Goal: Transaction & Acquisition: Purchase product/service

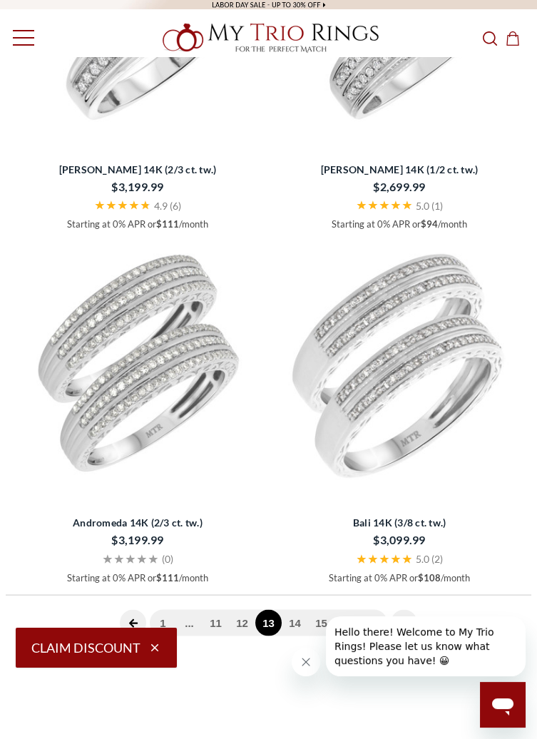
scroll to position [5037, 0]
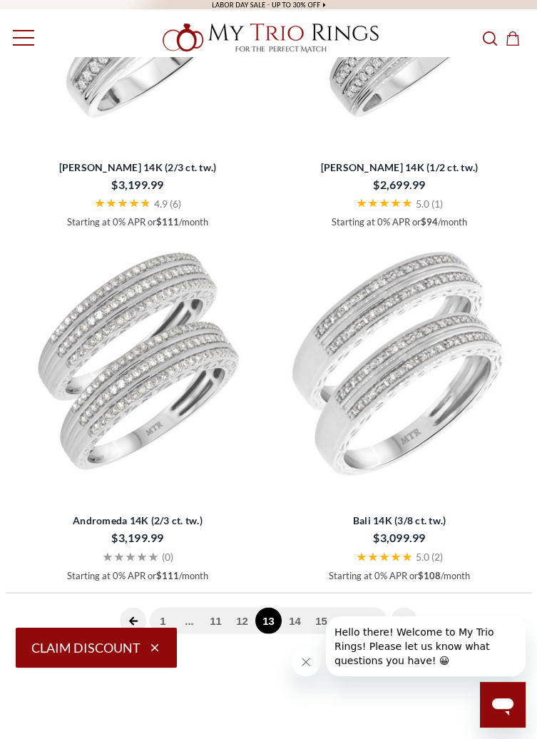
click at [401, 624] on icon "next page" at bounding box center [404, 621] width 10 height 10
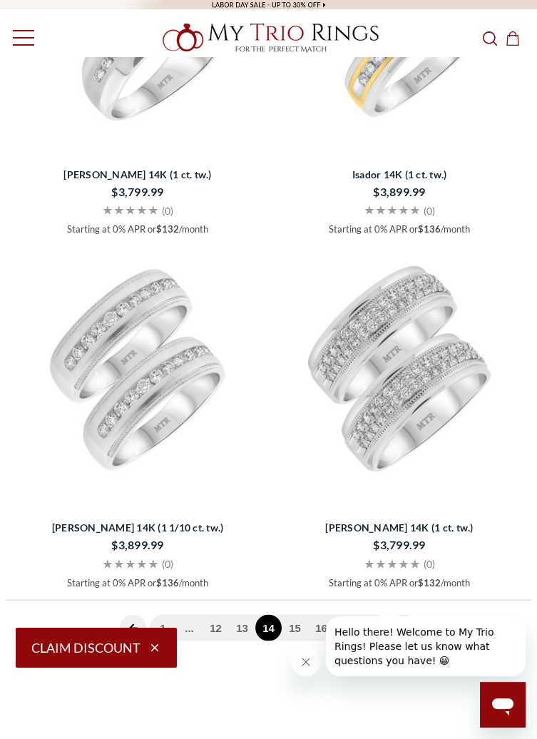
scroll to position [5036, 0]
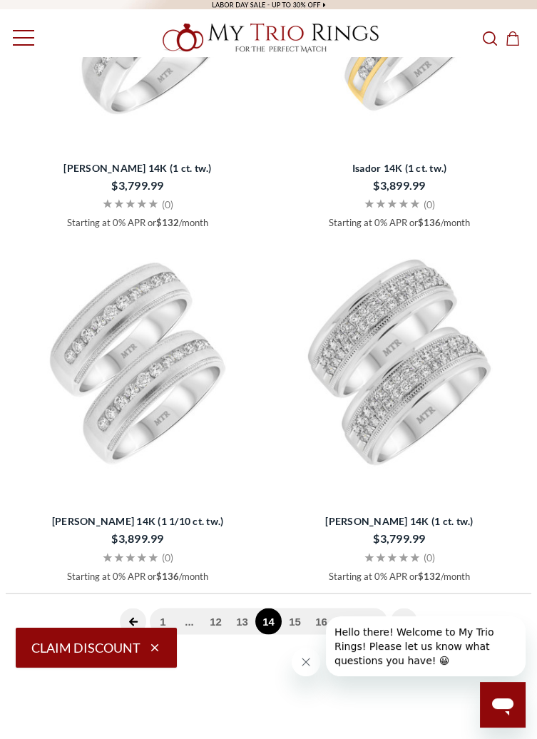
click at [404, 622] on icon "next page" at bounding box center [404, 622] width 10 height 10
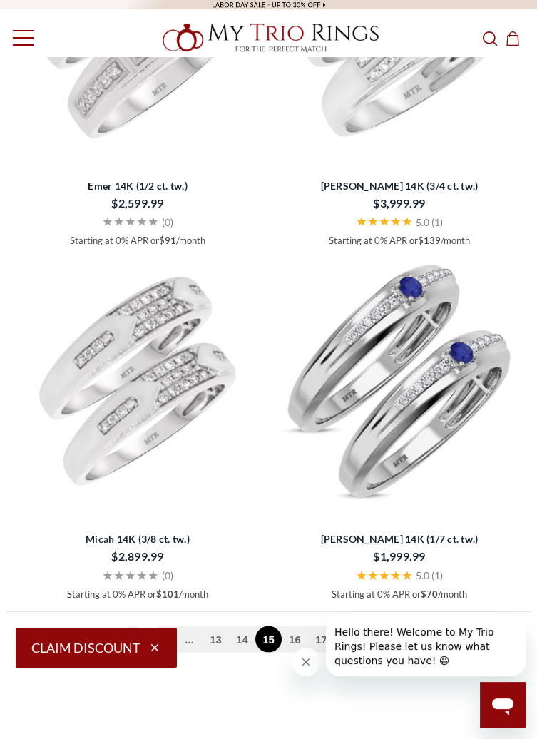
scroll to position [5020, 0]
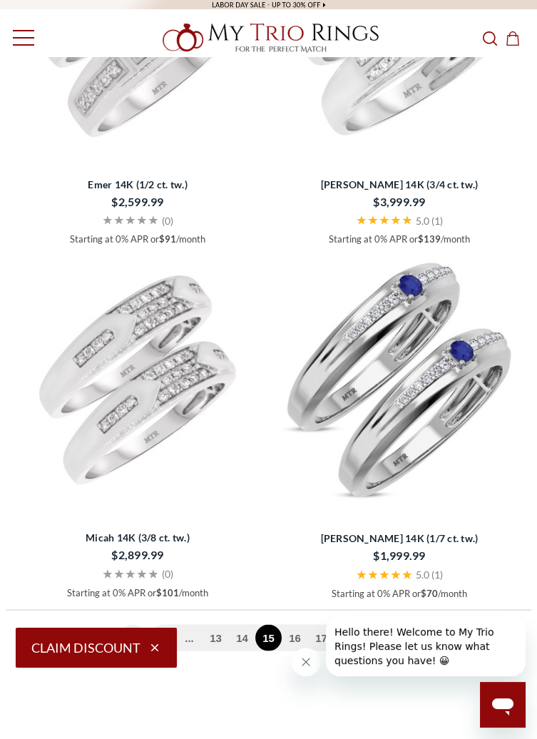
click at [445, 393] on img at bounding box center [399, 379] width 255 height 255
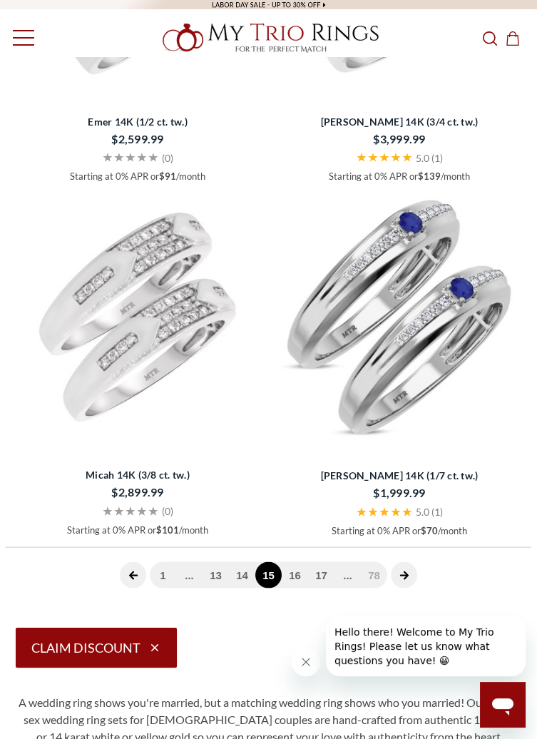
scroll to position [5088, 0]
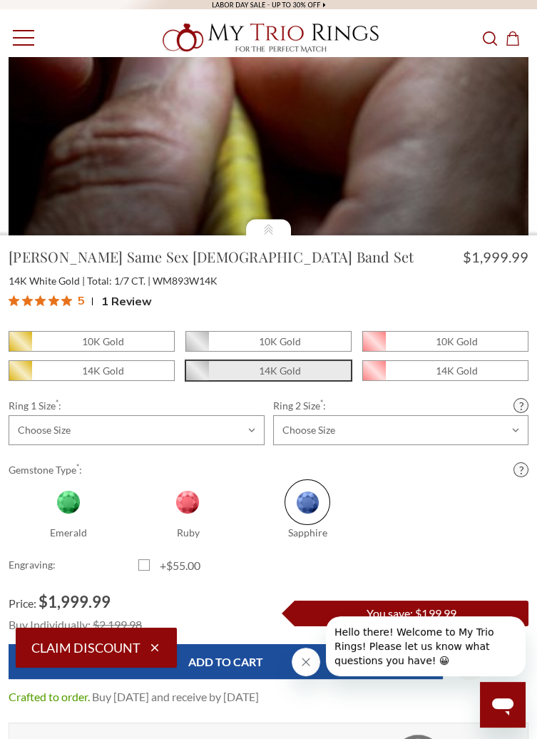
scroll to position [301, 0]
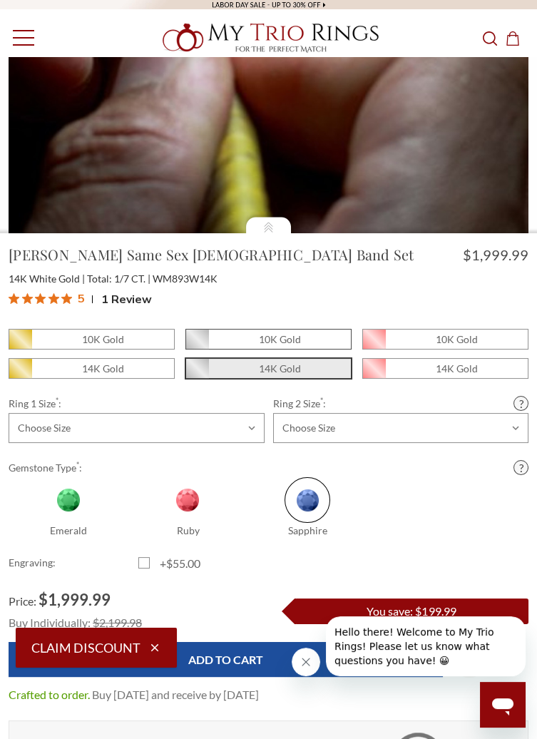
click at [319, 349] on span "10K Gold" at bounding box center [268, 338] width 165 height 19
click at [192, 344] on input "10K Gold" at bounding box center [191, 343] width 1 height 1
radio input "true"
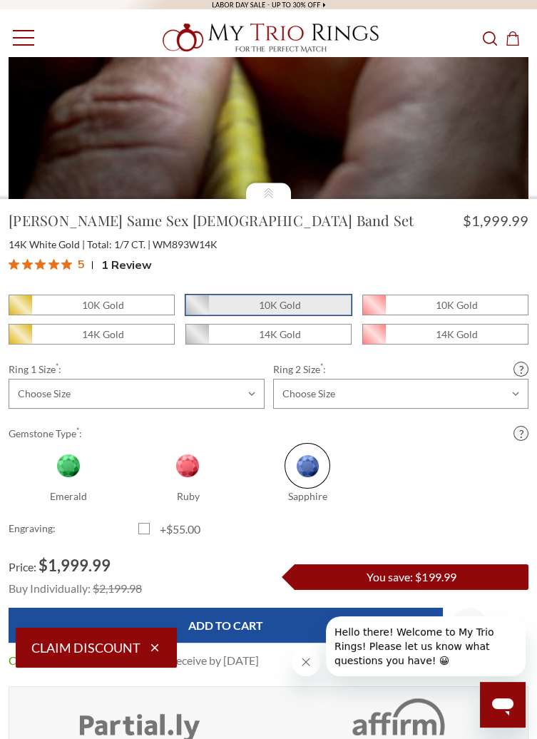
scroll to position [369, 0]
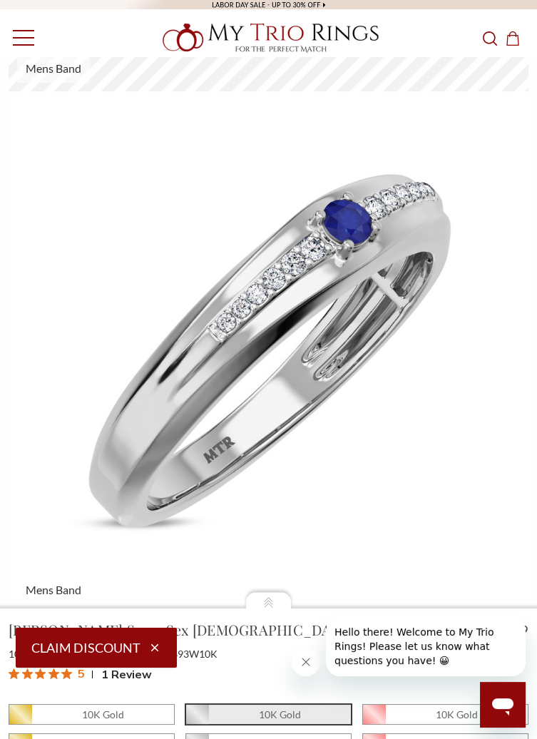
scroll to position [1530, 0]
click at [525, 419] on img at bounding box center [269, 352] width 520 height 520
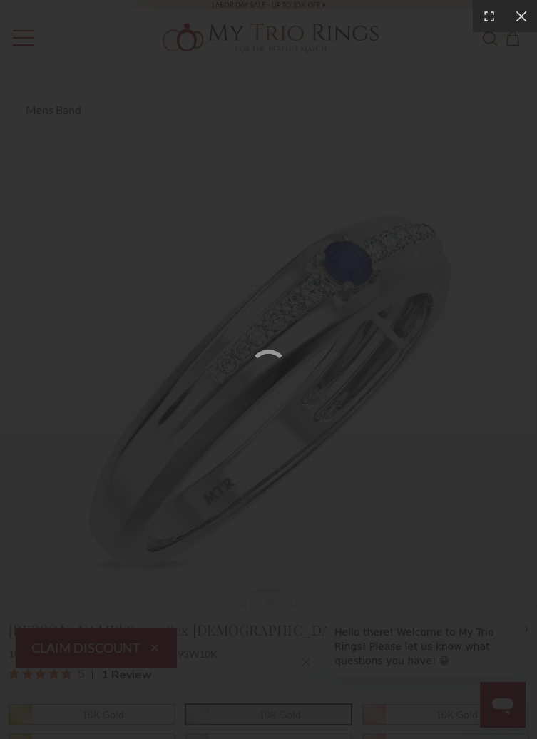
scroll to position [1487, 0]
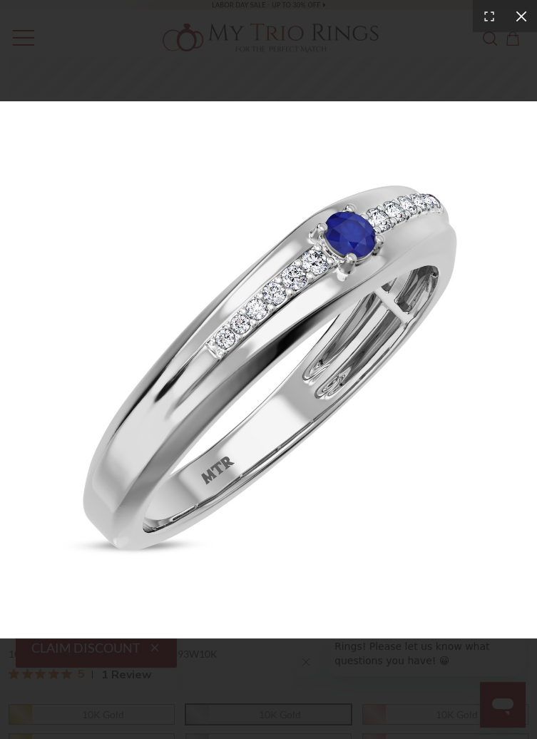
click at [515, 21] on icon at bounding box center [521, 16] width 14 height 14
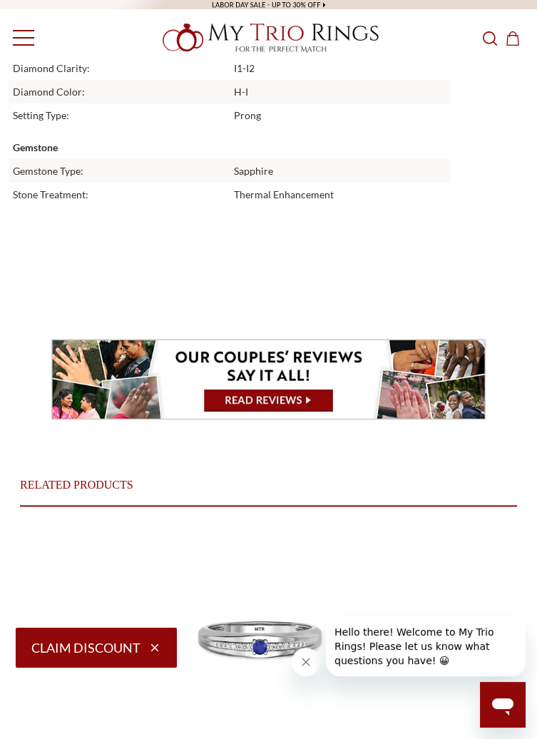
scroll to position [2843, 0]
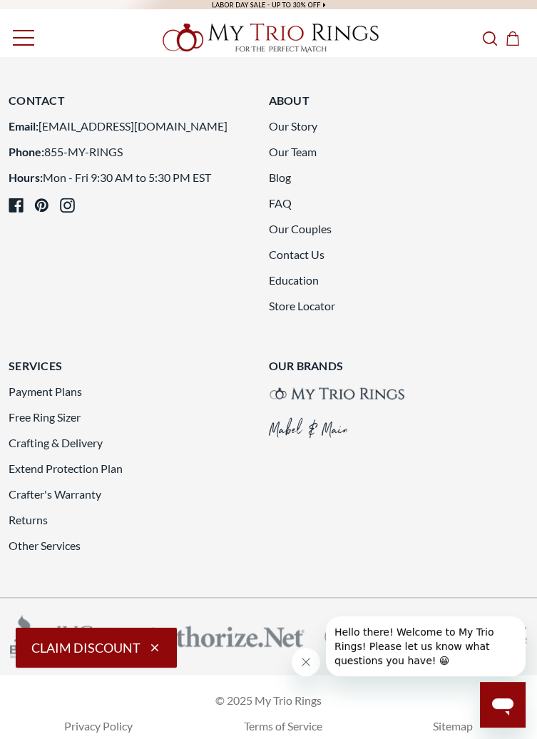
scroll to position [3332, 0]
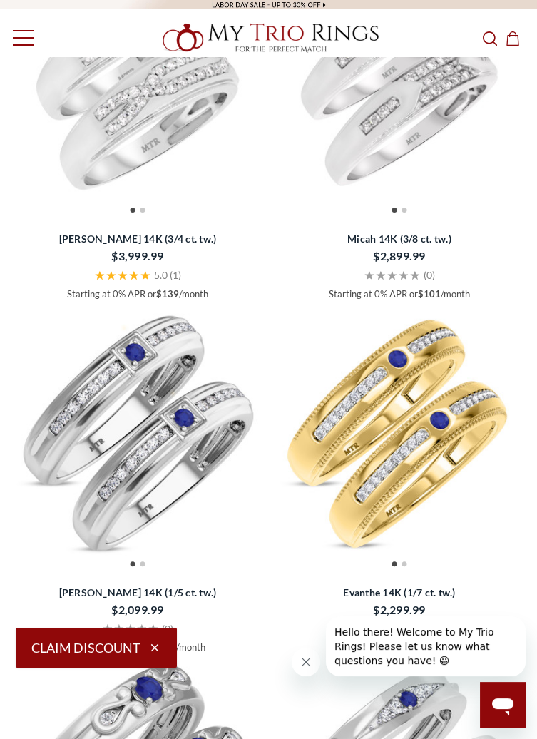
scroll to position [730, 0]
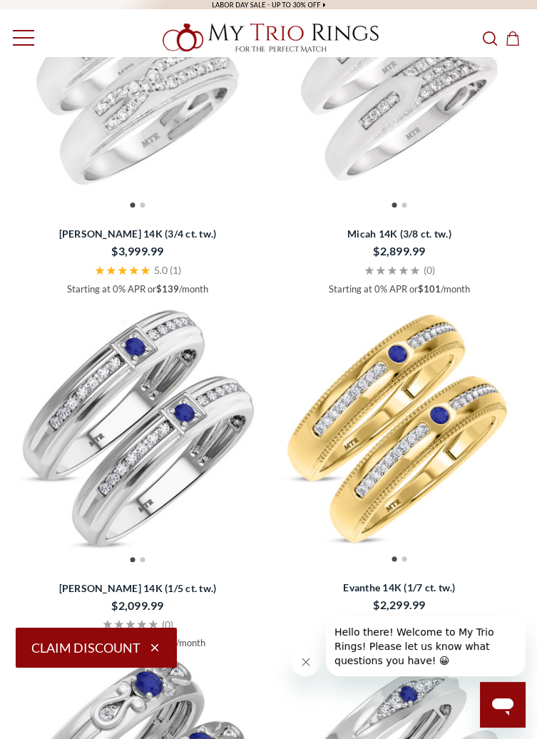
click at [103, 443] on img at bounding box center [137, 429] width 255 height 255
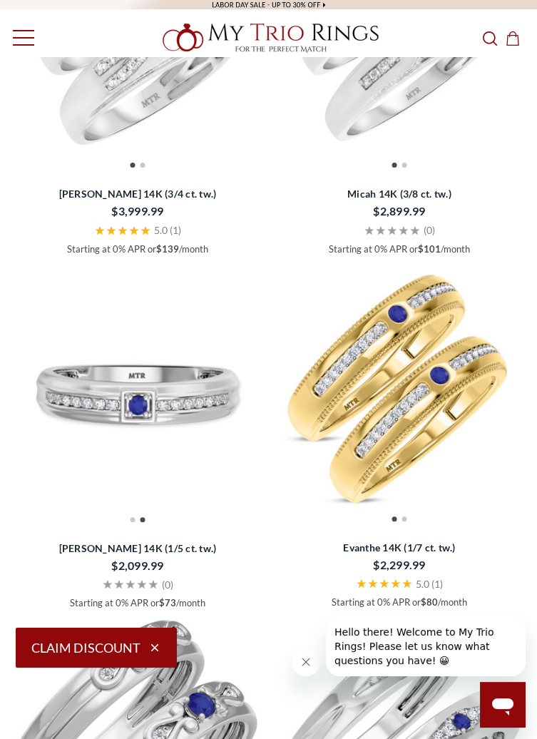
scroll to position [799, 0]
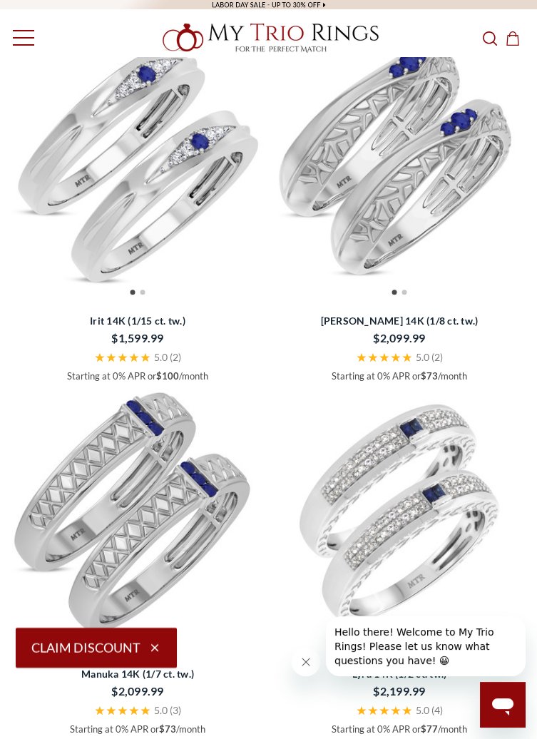
scroll to position [1351, 0]
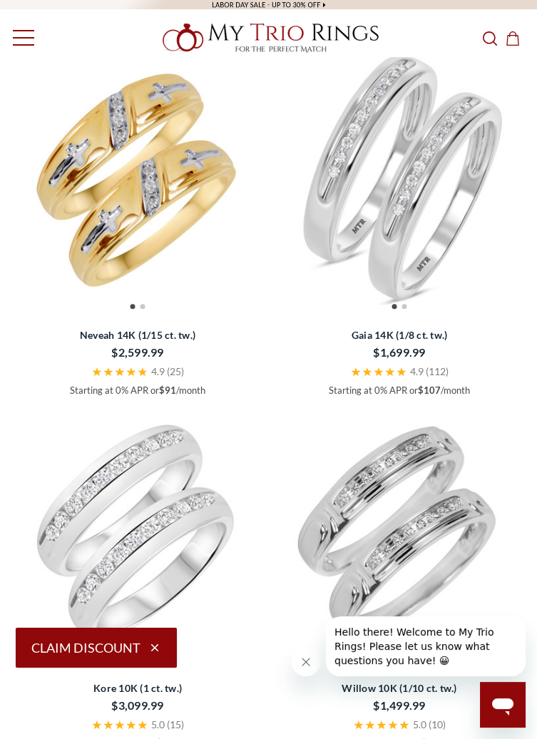
scroll to position [2254, 0]
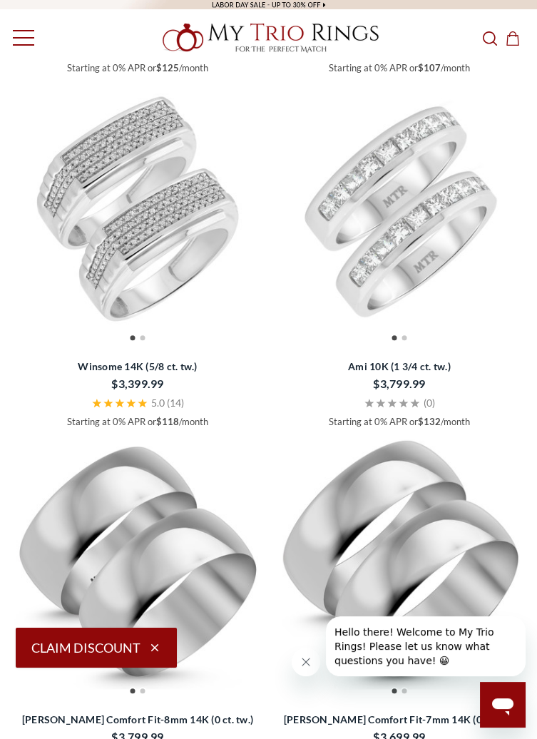
scroll to position [1770, 0]
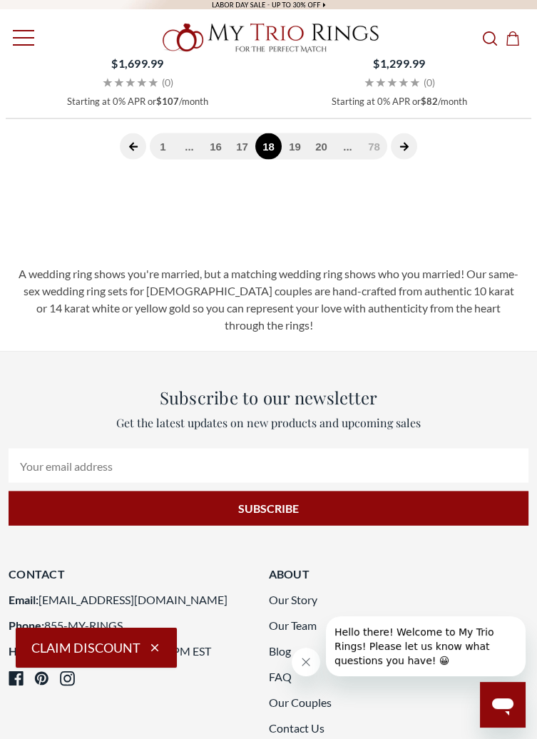
click at [404, 151] on icon "next page" at bounding box center [403, 147] width 9 height 9
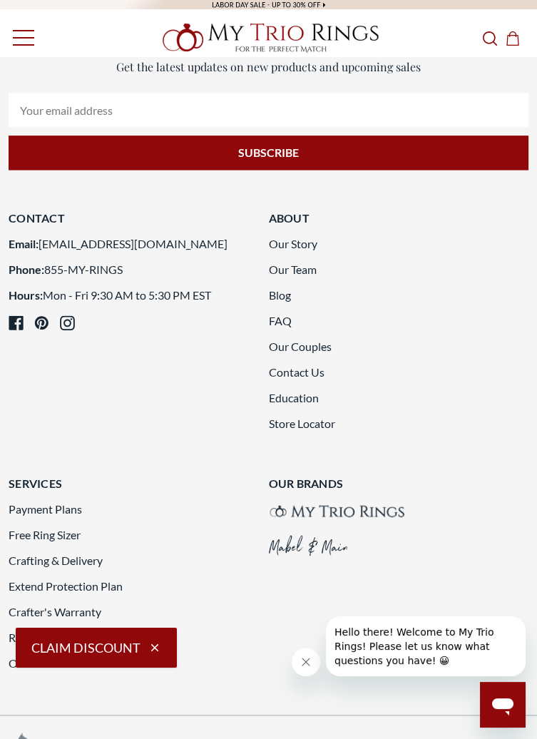
scroll to position [3216, 0]
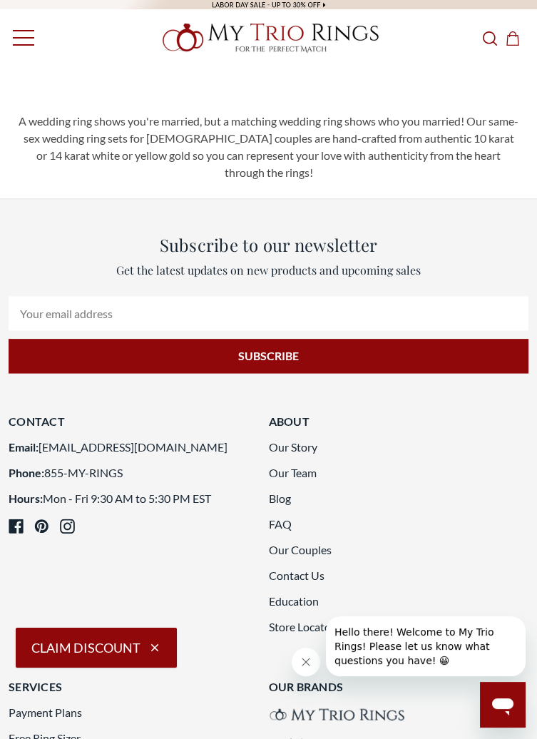
scroll to position [3014, 0]
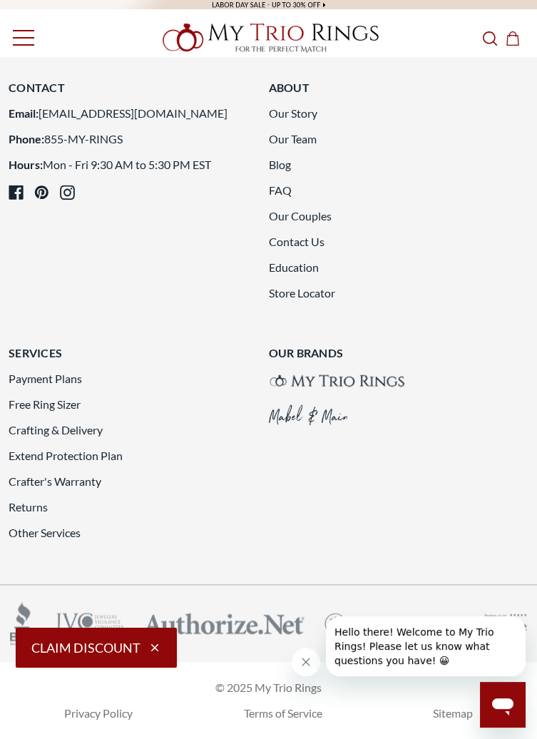
scroll to position [5325, 0]
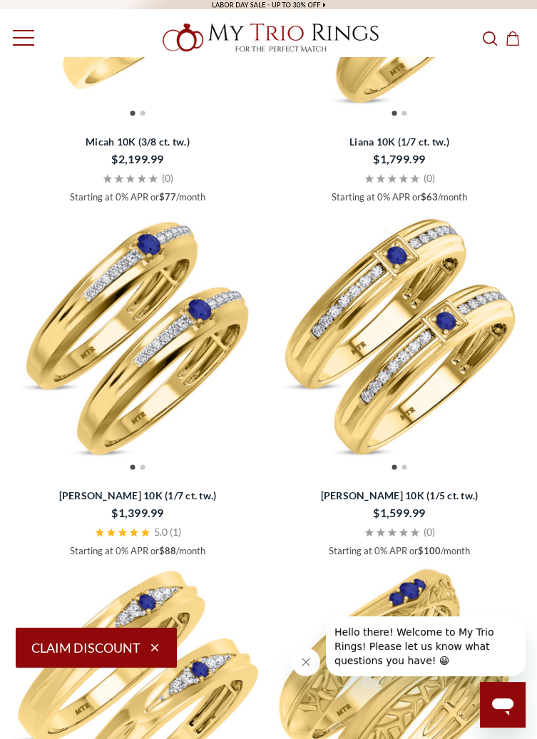
scroll to position [3295, 0]
click at [446, 330] on img at bounding box center [399, 337] width 255 height 255
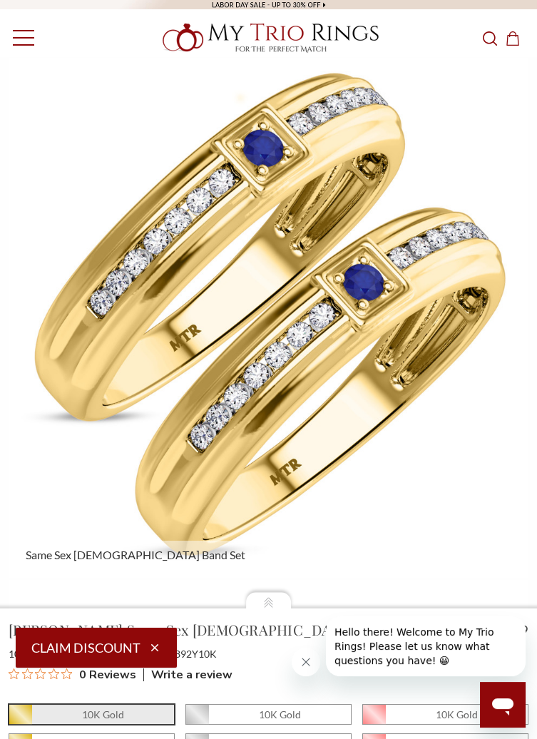
click at [24, 36] on link "Toggle menu" at bounding box center [19, 37] width 39 height 39
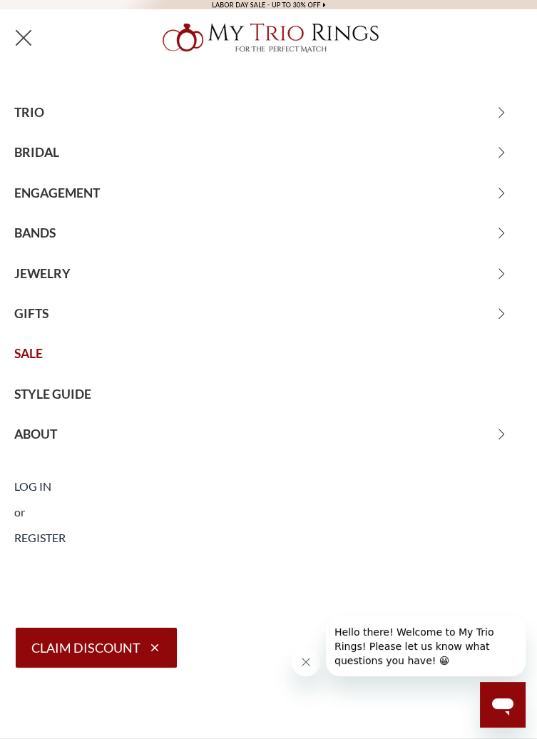
click at [126, 645] on button "Claim Discount" at bounding box center [96, 648] width 161 height 40
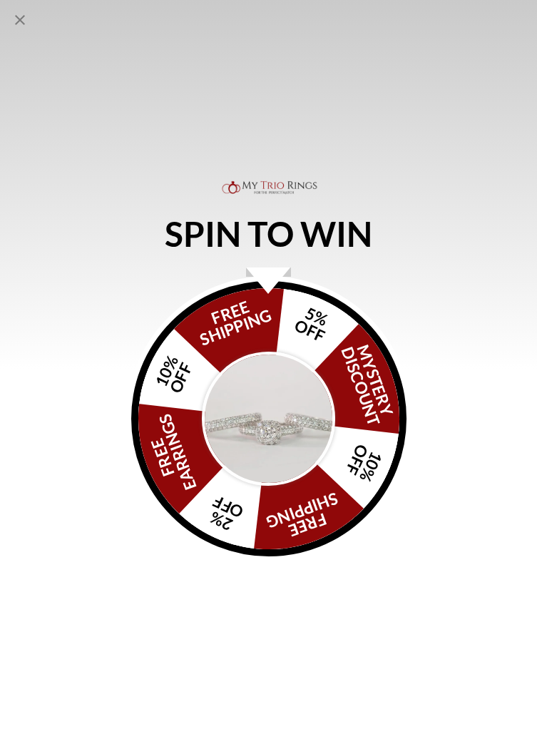
click at [330, 329] on div "FREE SHIPPING 5% OFF Mystery Discount 10% OFF FREE SHIPPING 2% OFF FREE EARRING…" at bounding box center [268, 418] width 275 height 275
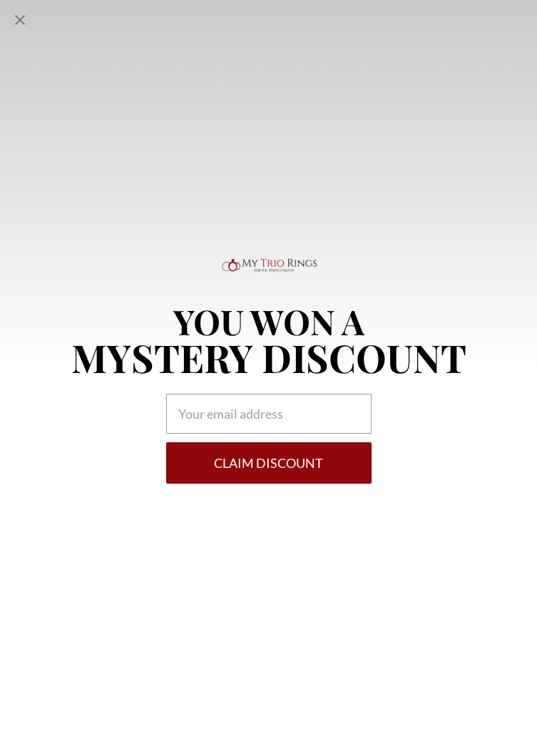
click at [26, 16] on icon "Close popup" at bounding box center [19, 19] width 17 height 17
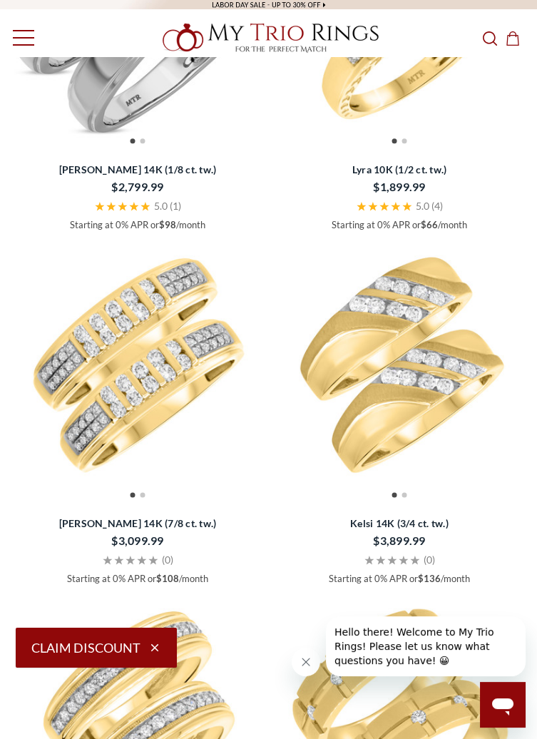
scroll to position [3012, 0]
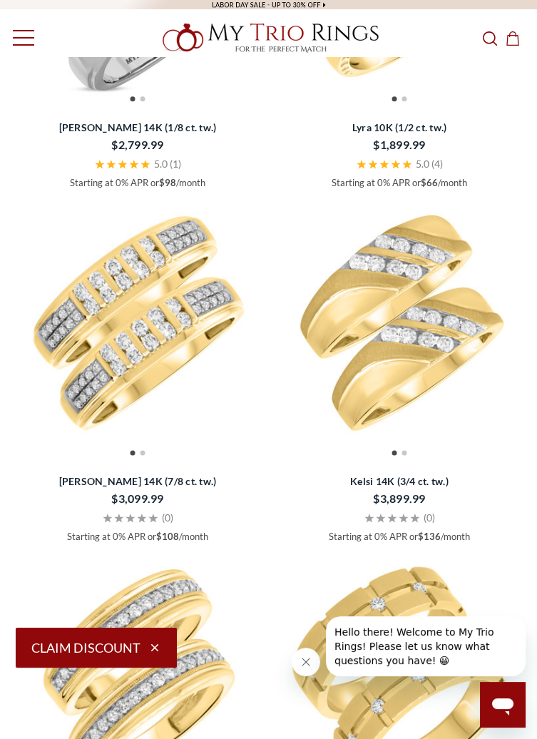
scroll to position [3081, 0]
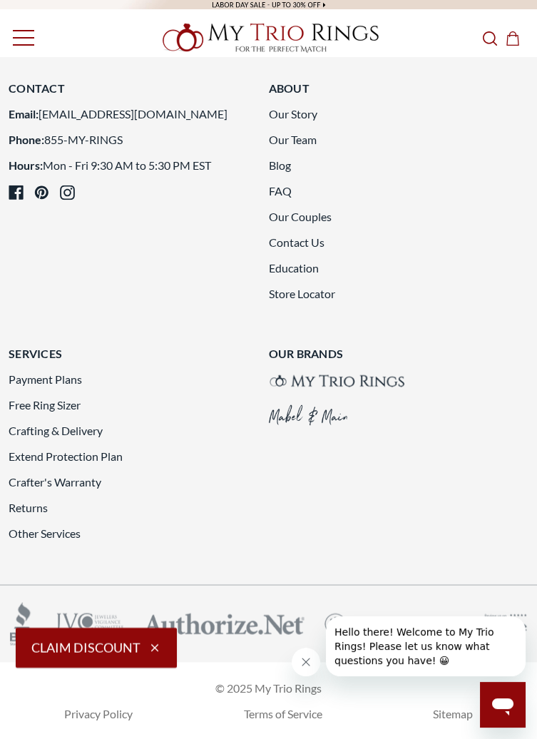
scroll to position [5336, 0]
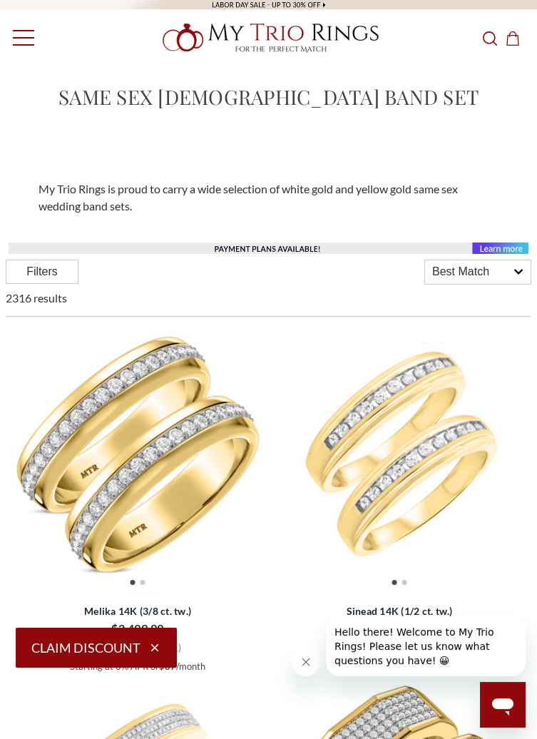
click at [21, 38] on span "Toggle menu" at bounding box center [23, 37] width 21 height 1
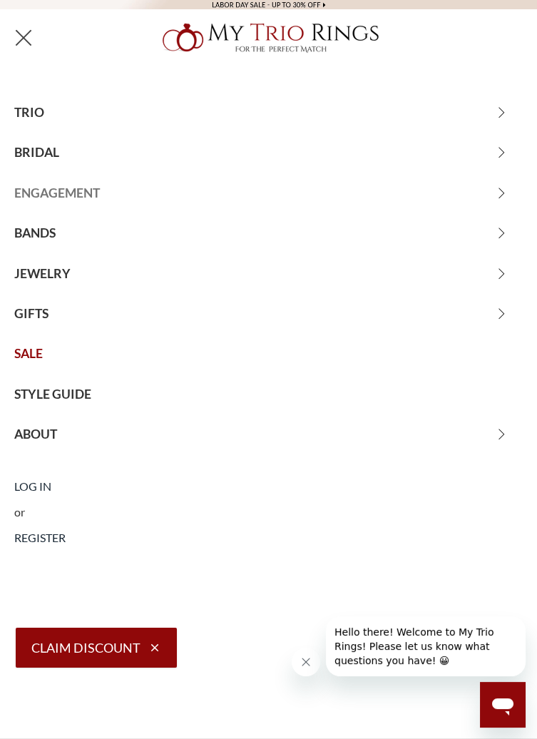
click at [506, 192] on span "ENGAGEMENT" at bounding box center [268, 193] width 537 height 40
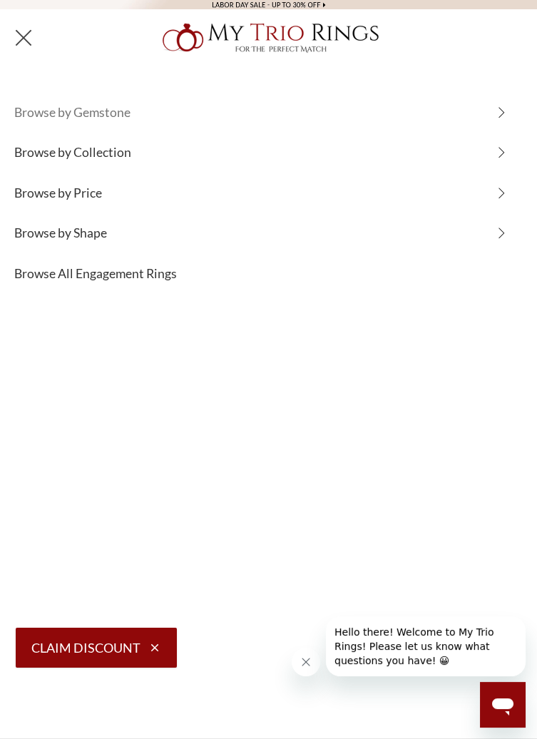
click at [507, 112] on span "Browse by Gemstone" at bounding box center [268, 113] width 537 height 40
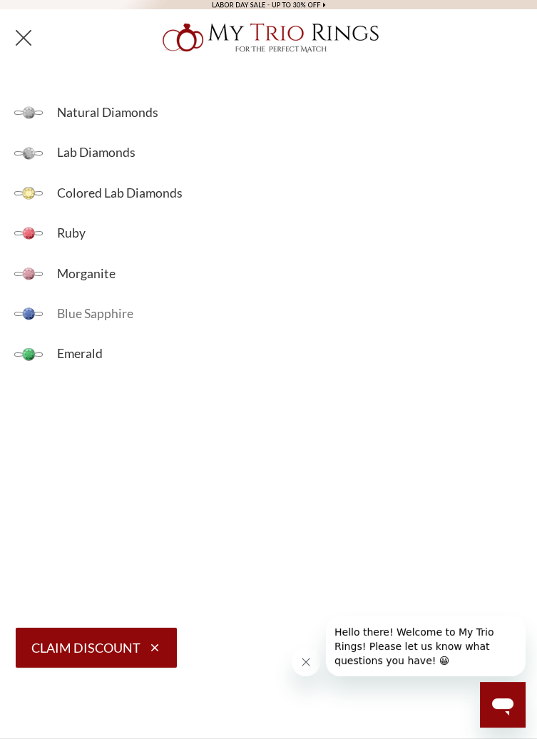
click at [128, 314] on span "Blue Sapphire" at bounding box center [290, 314] width 494 height 40
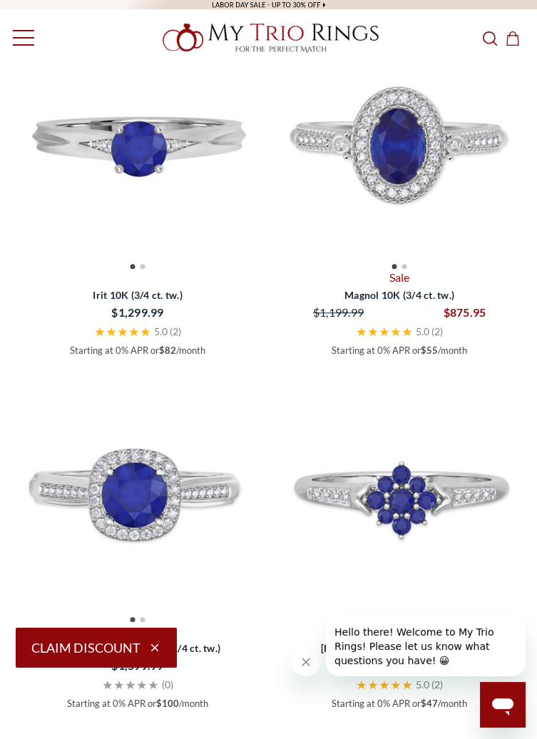
scroll to position [2103, 0]
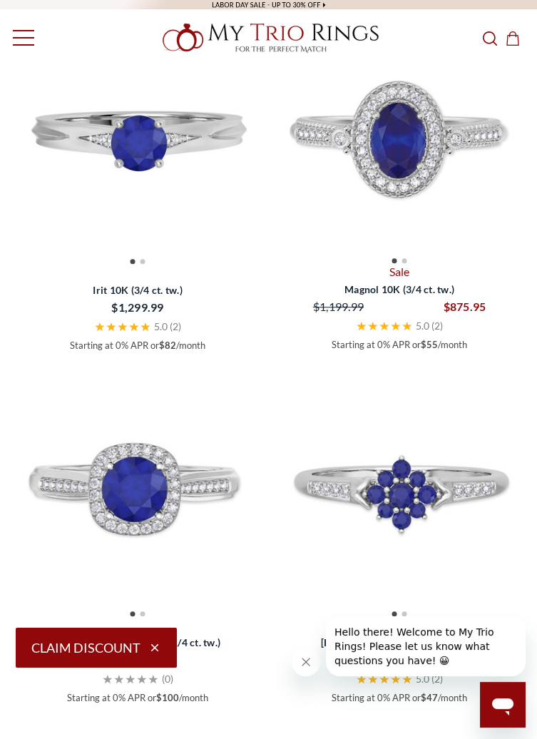
click at [175, 260] on img at bounding box center [137, 131] width 255 height 255
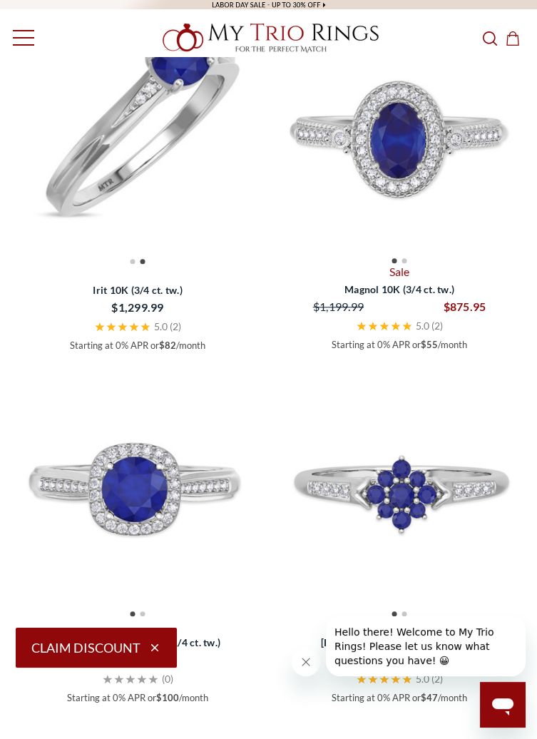
scroll to position [2172, 0]
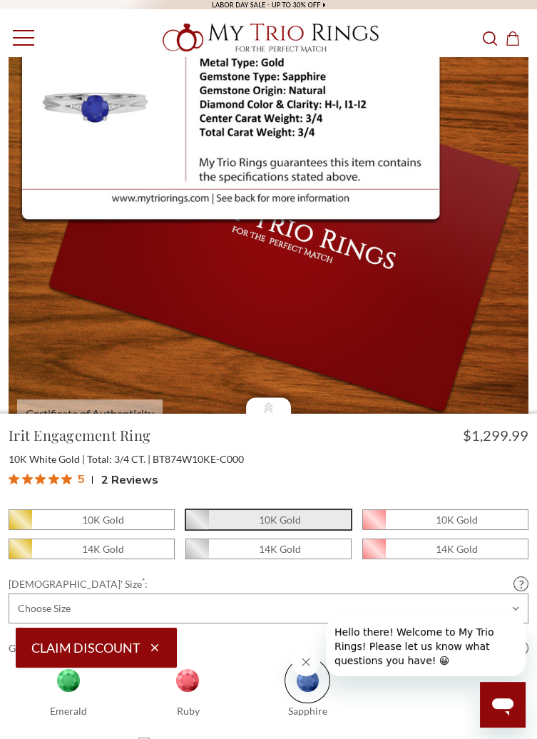
scroll to position [124, 0]
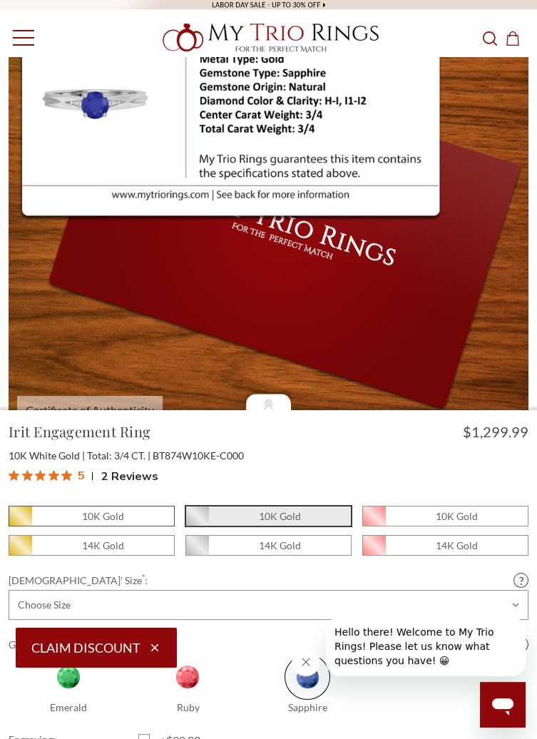
click at [137, 526] on span "10K Gold" at bounding box center [91, 515] width 165 height 19
click at [15, 521] on input "10K Gold" at bounding box center [14, 520] width 1 height 1
radio input "true"
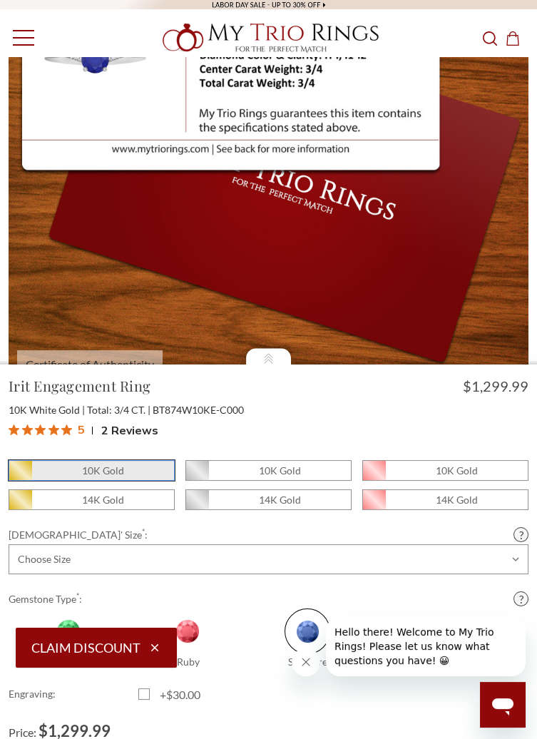
scroll to position [193, 0]
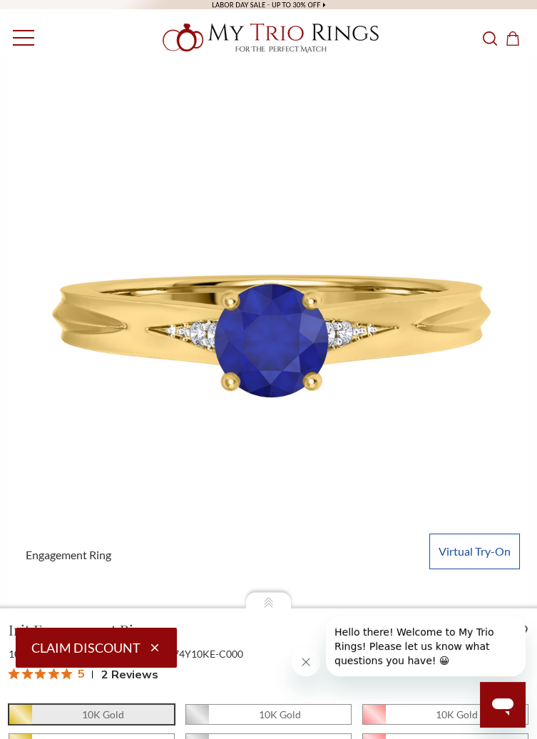
scroll to position [1, 0]
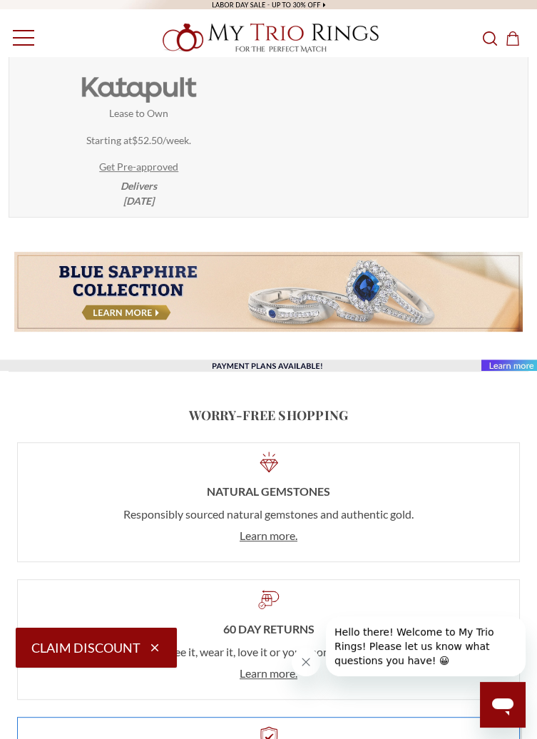
scroll to position [1180, 0]
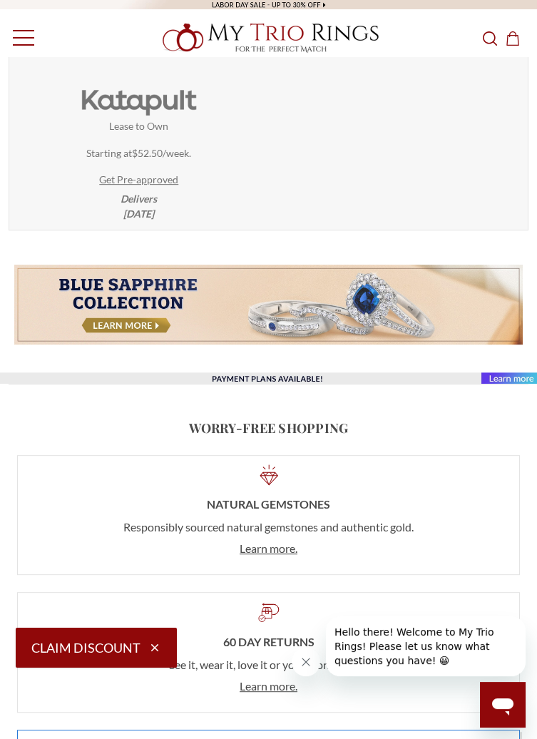
click at [170, 344] on img at bounding box center [268, 304] width 508 height 79
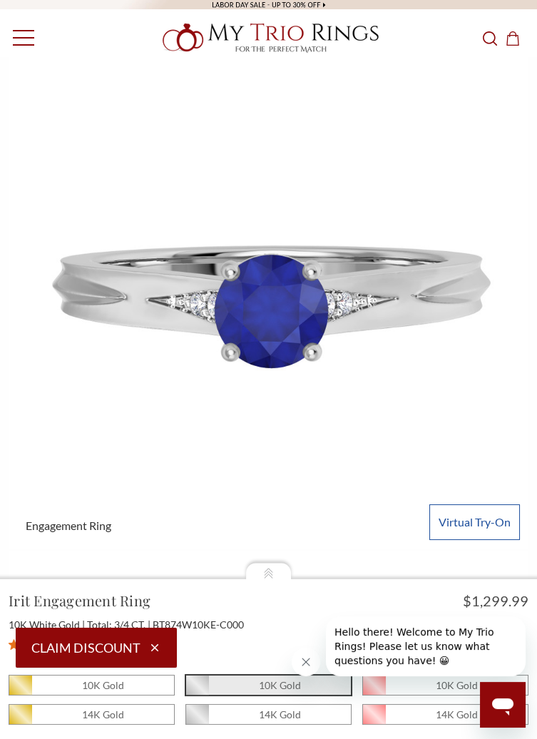
scroll to position [0, 0]
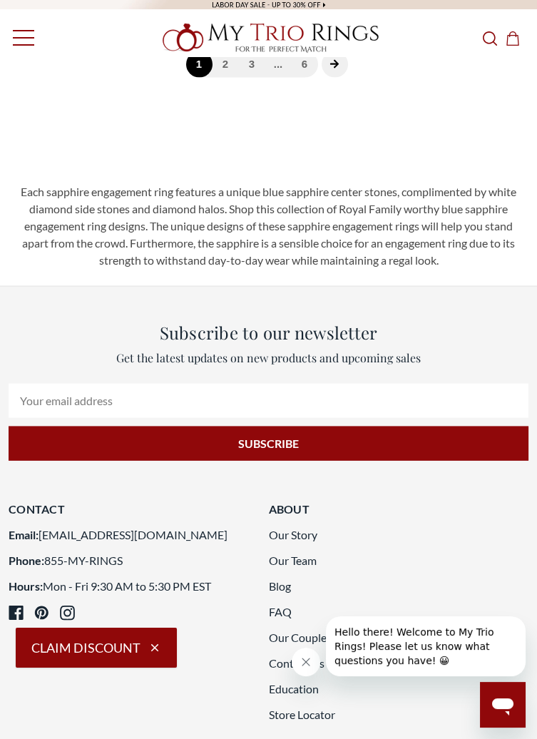
scroll to position [5369, 0]
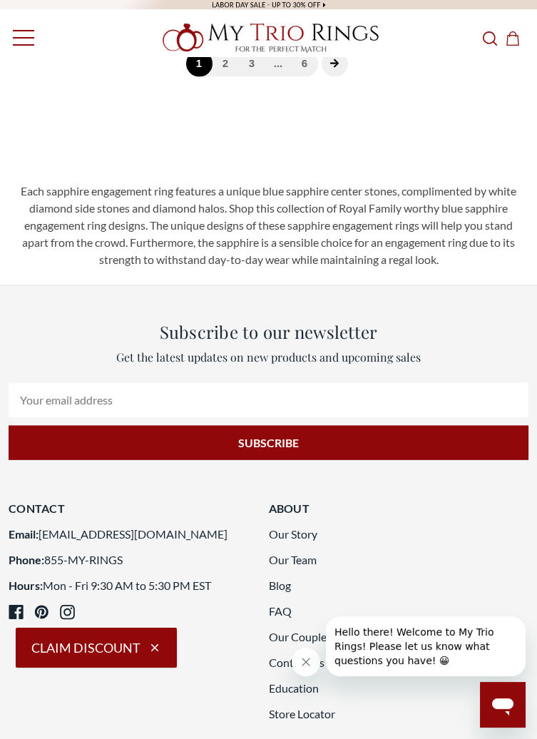
click at [337, 68] on icon "next page" at bounding box center [334, 63] width 10 height 10
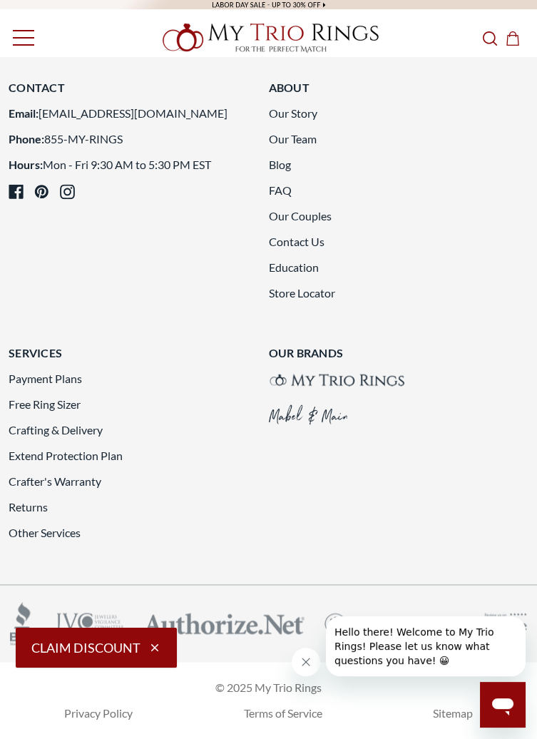
scroll to position [5282, 0]
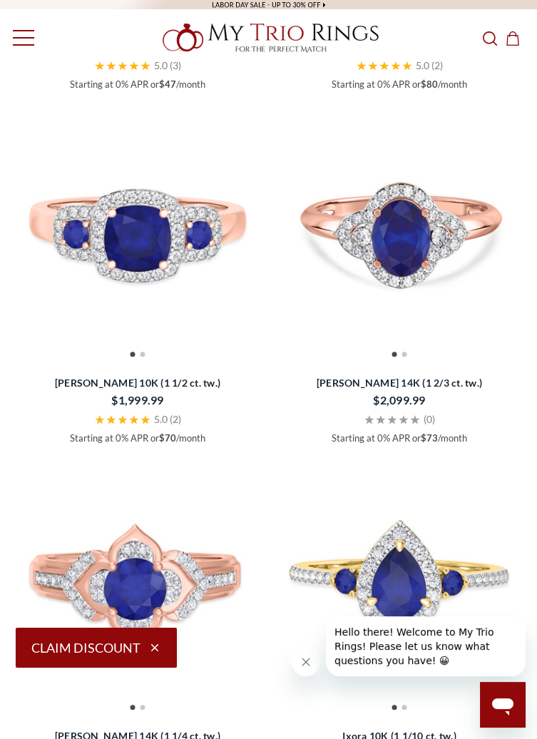
scroll to position [2701, 0]
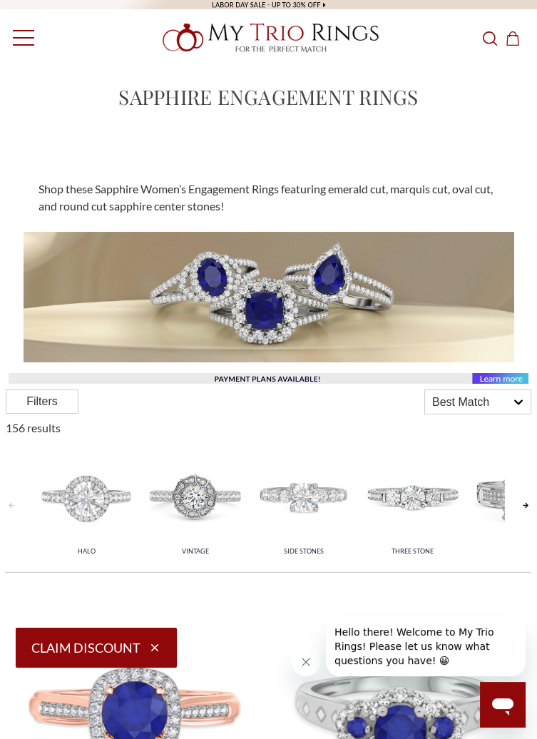
click at [24, 53] on link "Toggle menu" at bounding box center [19, 37] width 39 height 39
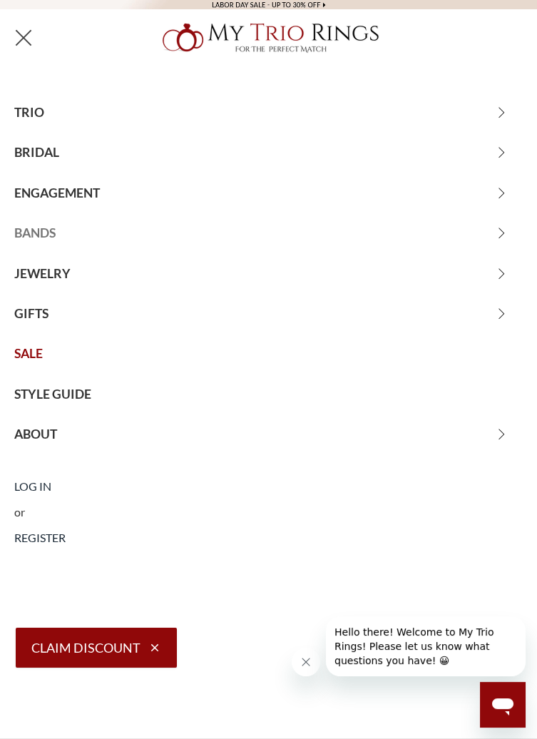
click at [508, 233] on span "BANDS" at bounding box center [268, 233] width 537 height 40
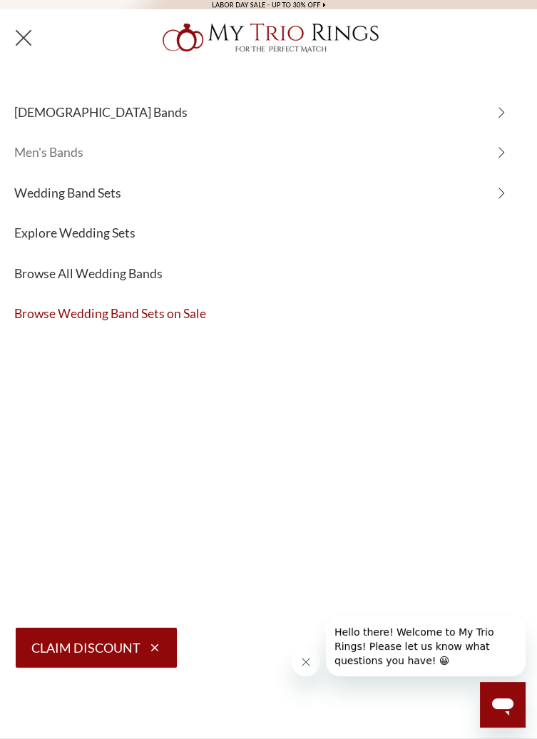
click at [501, 158] on span "Men's Bands" at bounding box center [268, 153] width 537 height 40
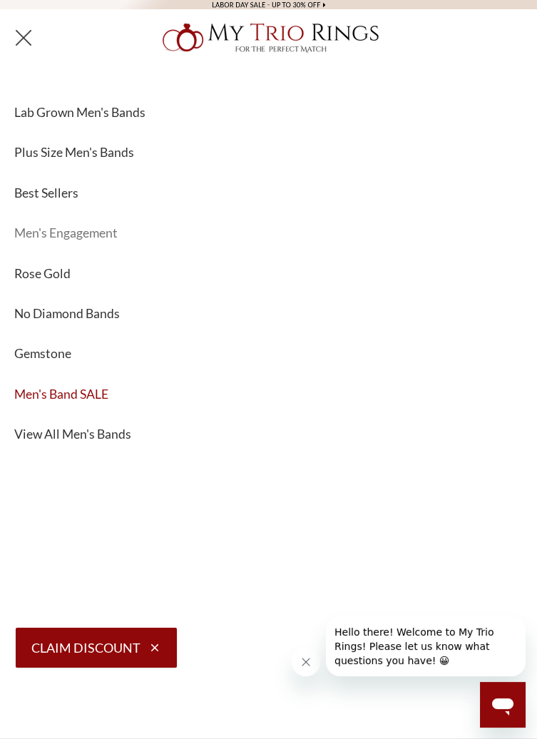
click at [106, 239] on span "Men's Engagement" at bounding box center [268, 233] width 537 height 40
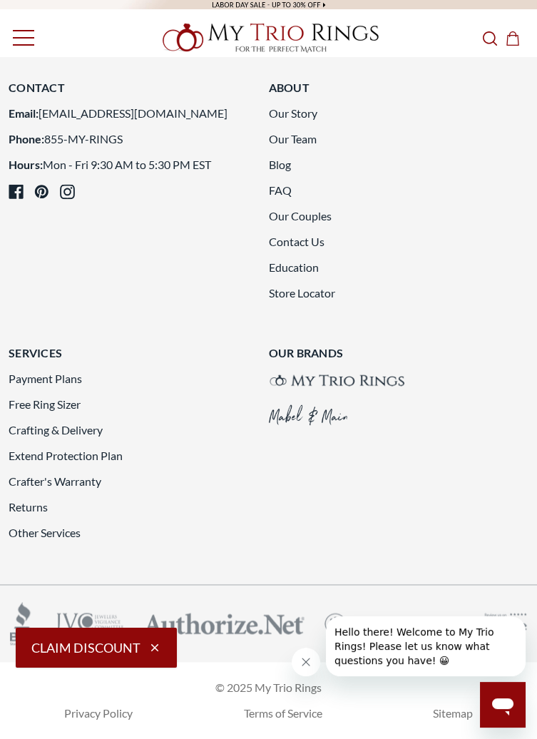
scroll to position [5128, 0]
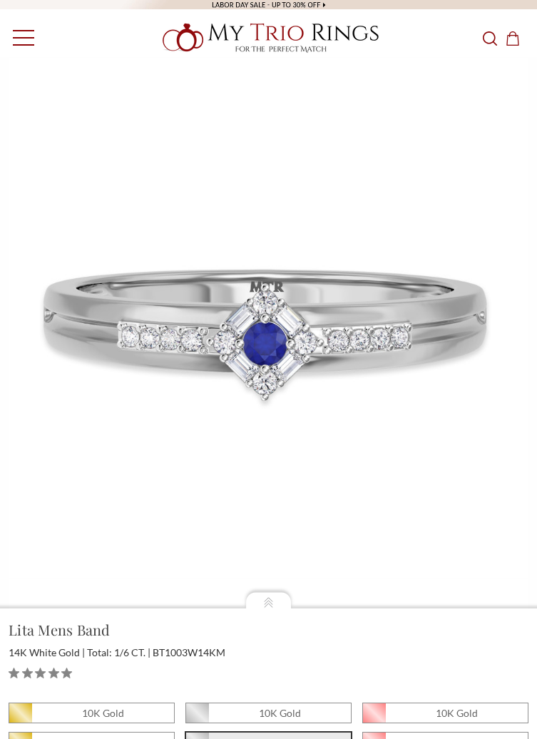
select select "18368713"
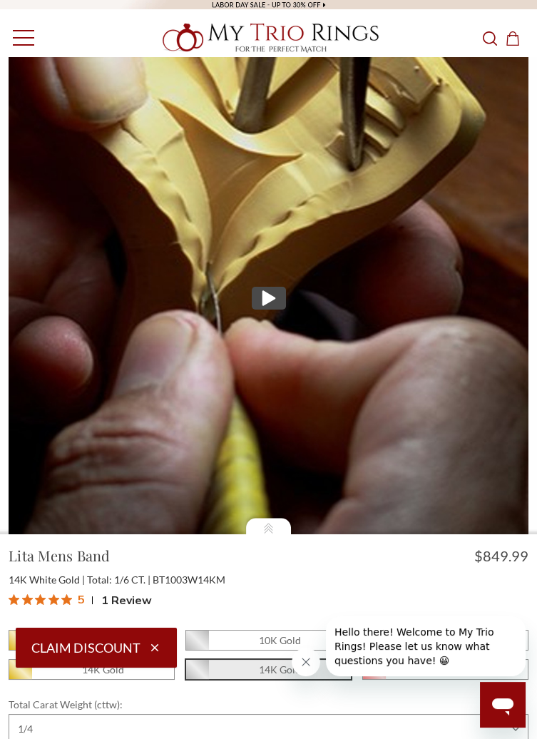
scroll to position [3149, 0]
click at [129, 650] on span "10K Gold" at bounding box center [91, 639] width 165 height 19
click at [15, 645] on input "10K Gold" at bounding box center [14, 644] width 1 height 1
radio input "true"
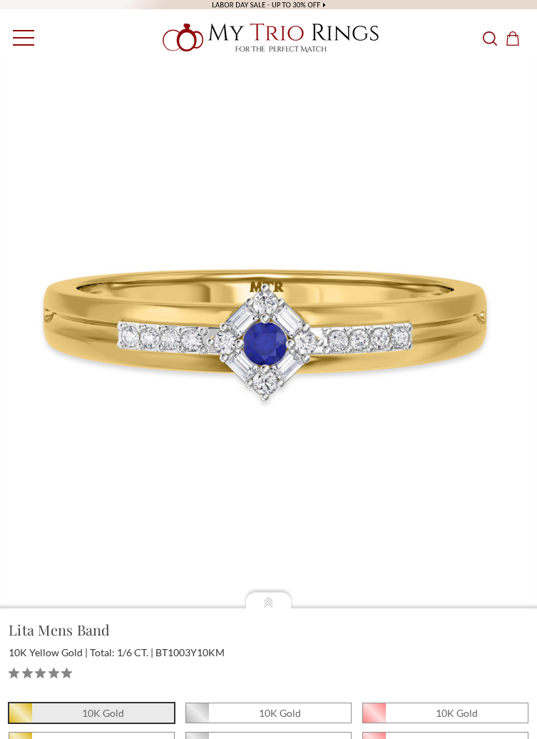
select select "18370047"
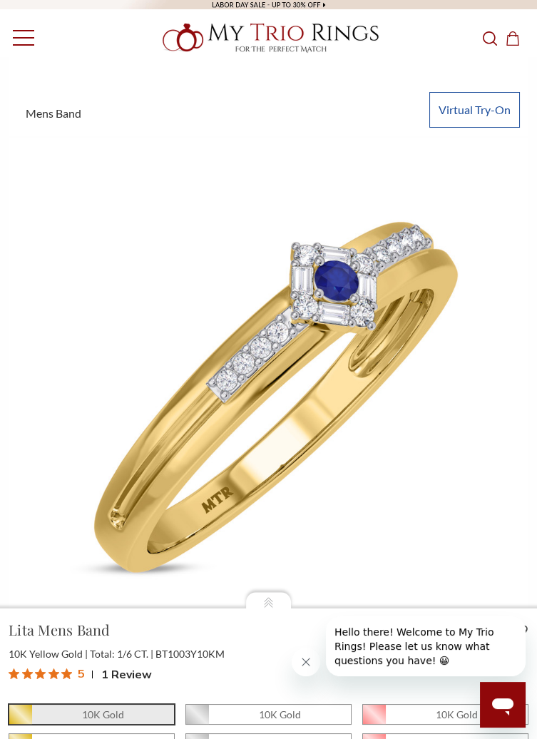
scroll to position [442, 0]
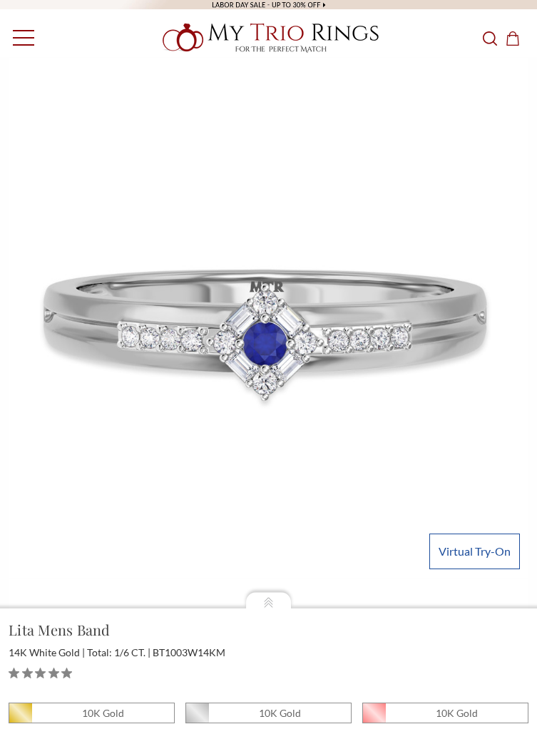
select select "18368713"
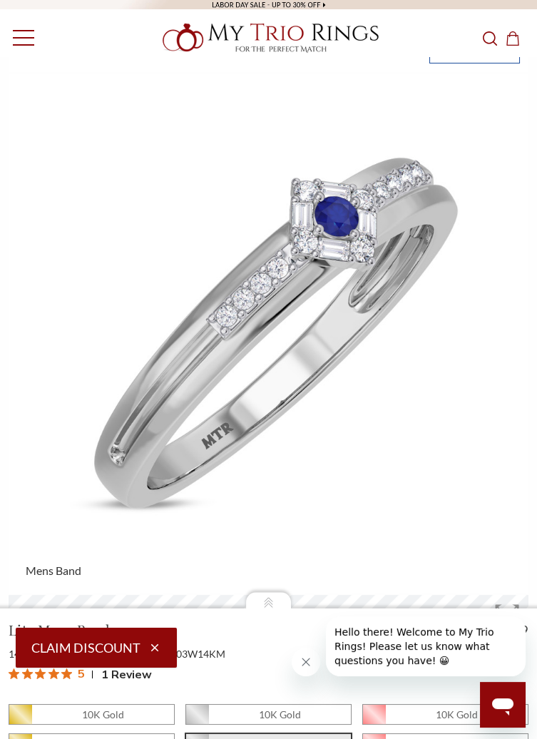
scroll to position [514, 0]
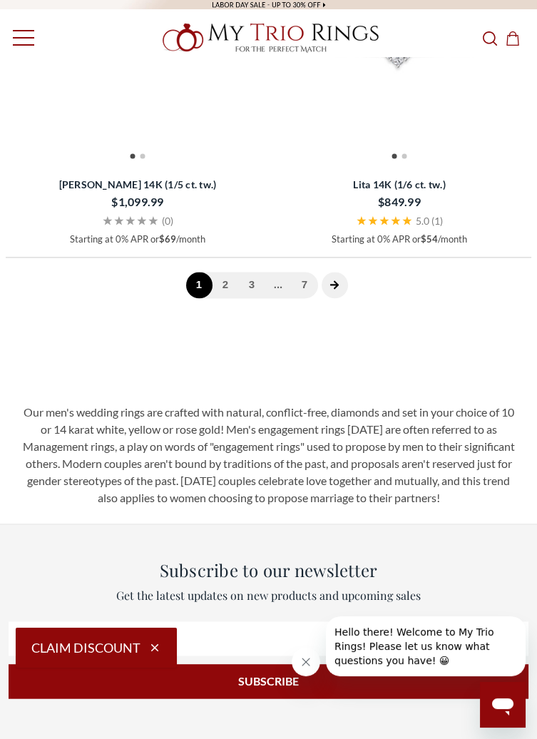
scroll to position [3569, 0]
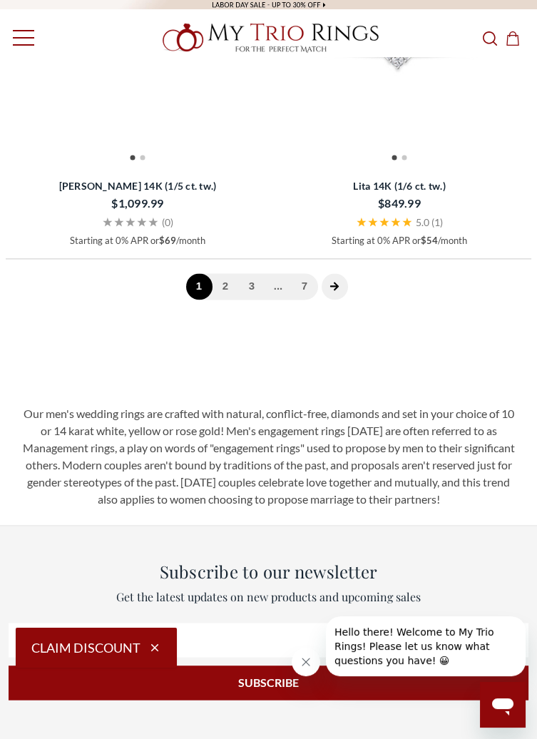
click at [337, 290] on icon "next page" at bounding box center [334, 286] width 9 height 9
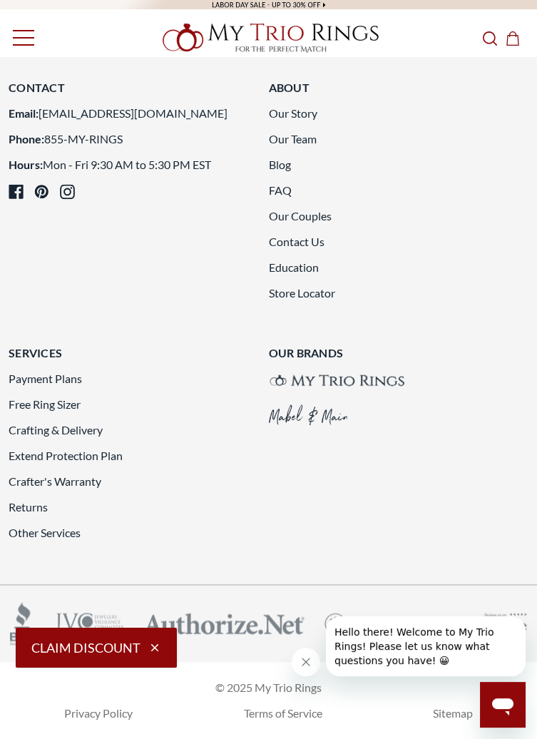
scroll to position [4745, 0]
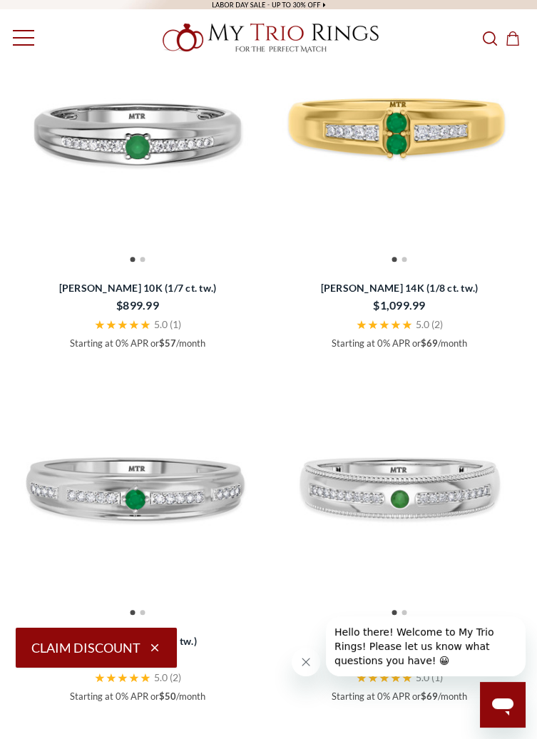
scroll to position [2318, 0]
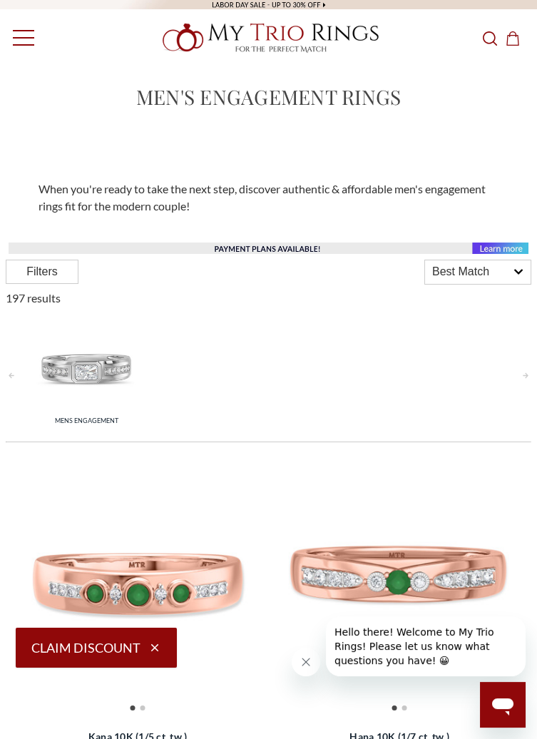
click at [26, 38] on span "Toggle menu" at bounding box center [23, 37] width 21 height 1
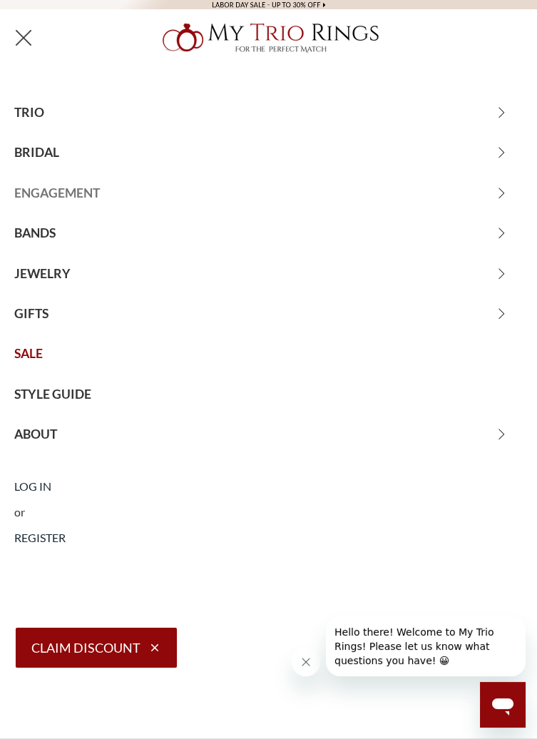
click at [508, 195] on span "ENGAGEMENT" at bounding box center [268, 193] width 537 height 40
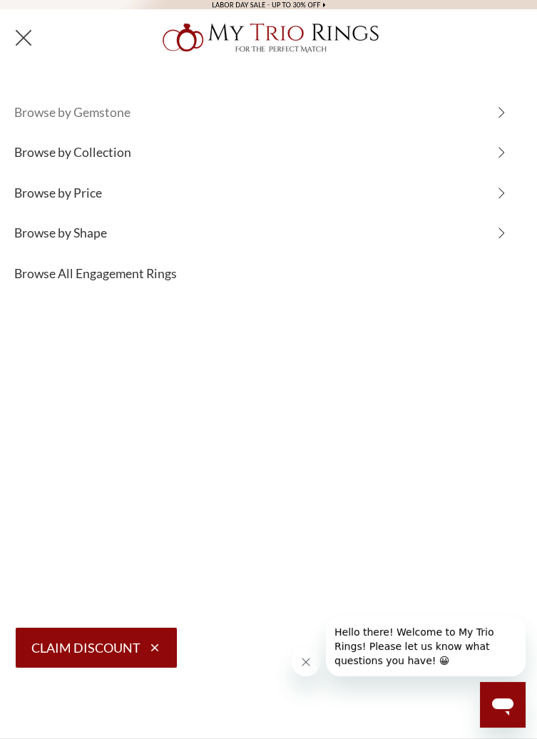
click at [507, 111] on span "Browse by Gemstone" at bounding box center [268, 113] width 537 height 40
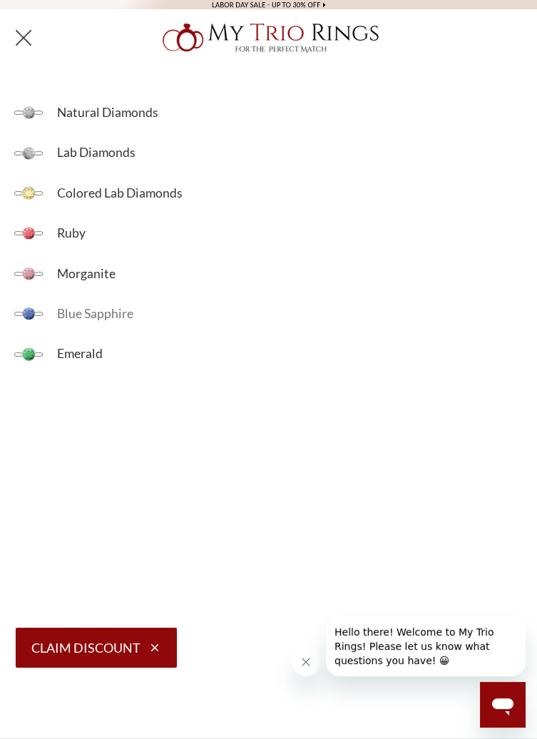
click at [111, 310] on span "Blue Sapphire" at bounding box center [290, 314] width 494 height 40
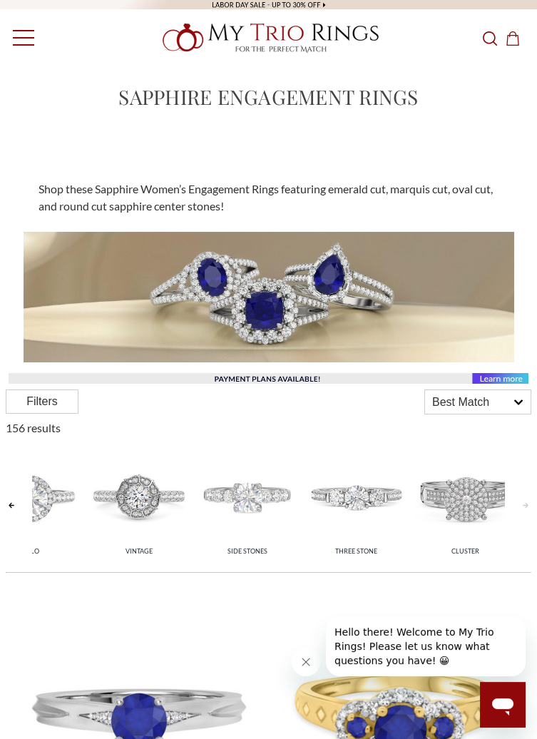
scroll to position [0, 71]
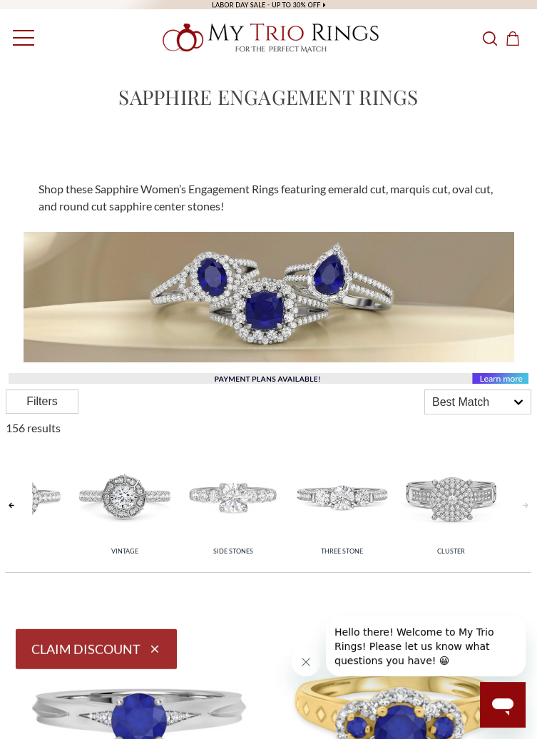
click at [350, 496] on img at bounding box center [342, 497] width 102 height 102
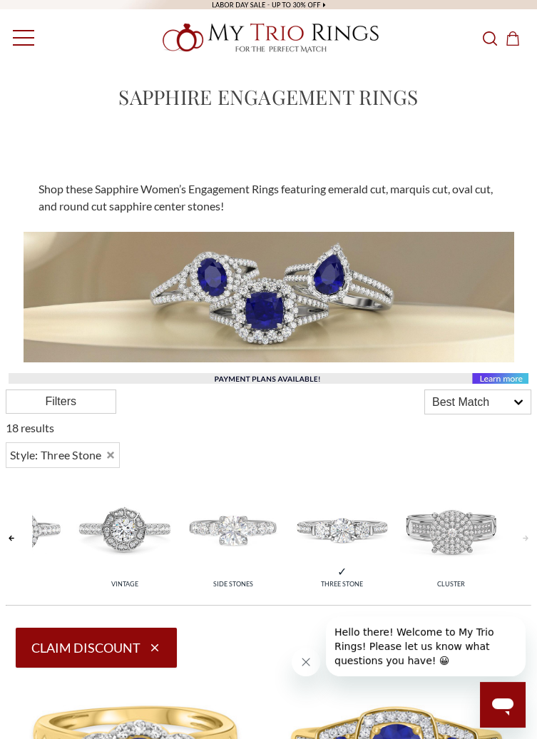
click at [242, 546] on img at bounding box center [234, 530] width 102 height 102
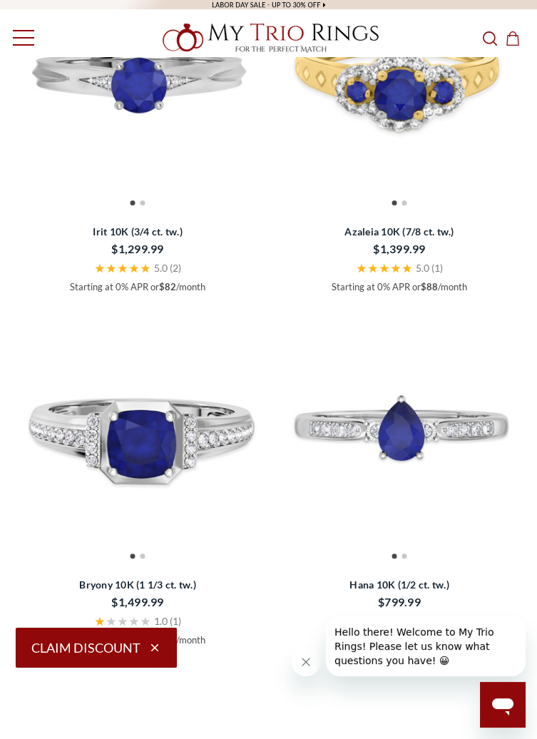
scroll to position [669, 0]
click at [470, 436] on img at bounding box center [399, 426] width 255 height 255
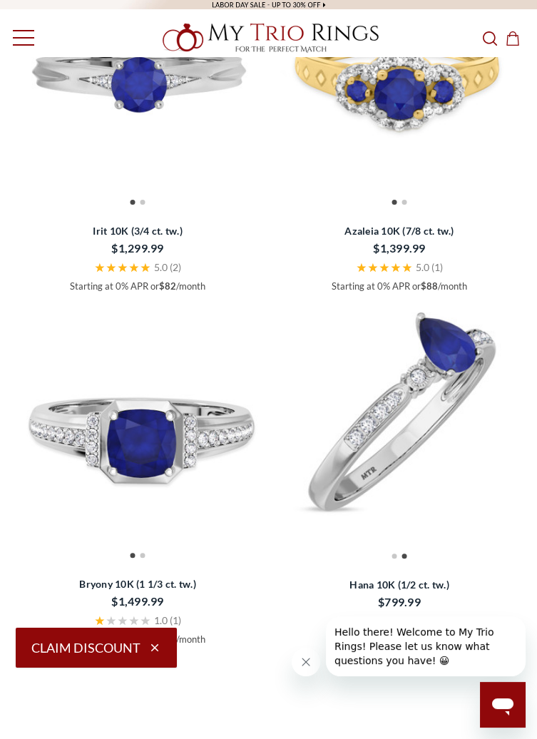
scroll to position [737, 0]
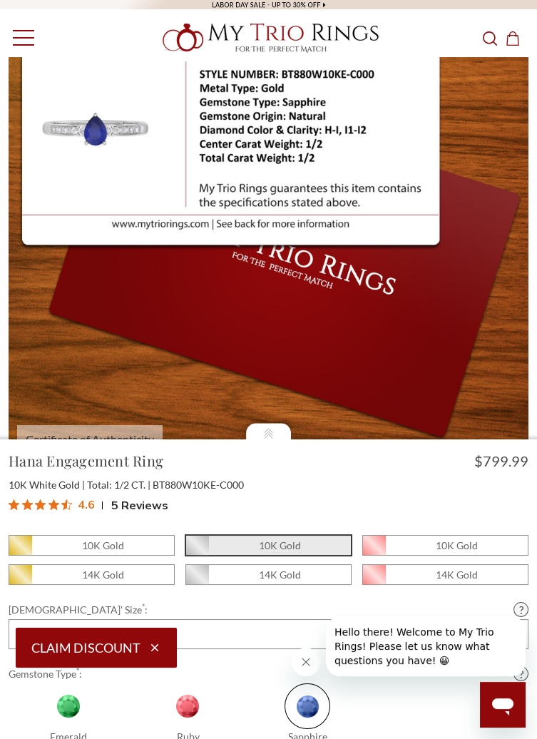
scroll to position [101, 0]
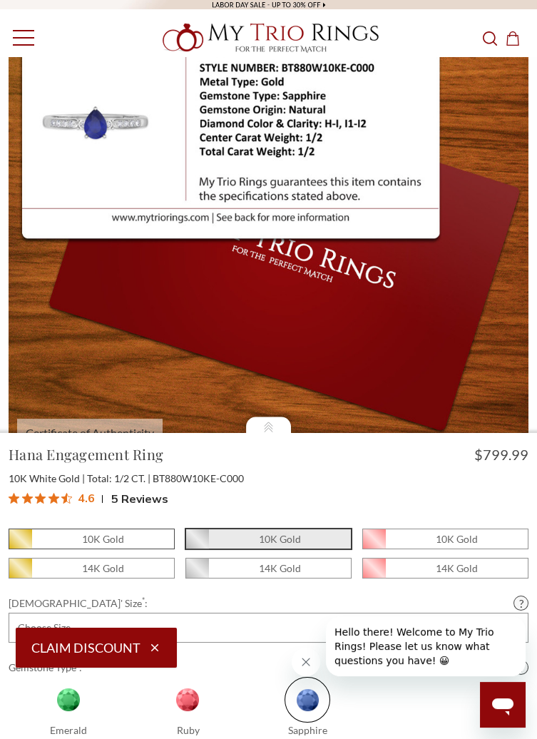
click at [137, 548] on span "10K Gold" at bounding box center [91, 538] width 165 height 19
click at [15, 543] on input "10K Gold" at bounding box center [14, 543] width 1 height 1
radio input "true"
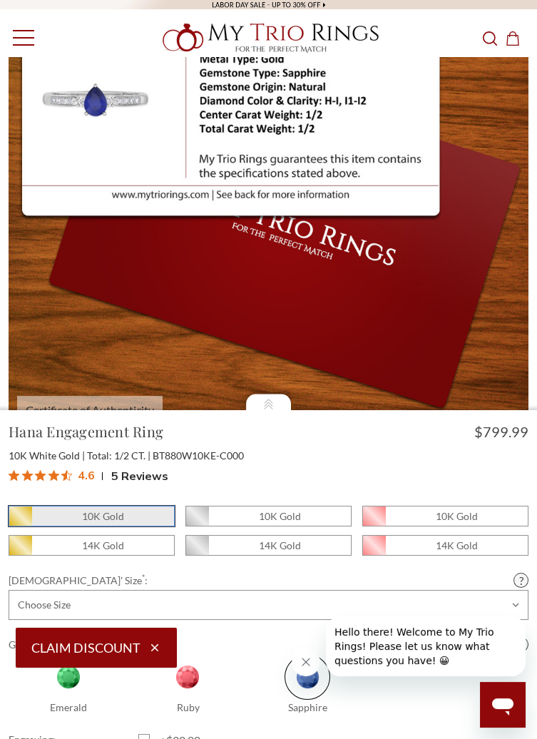
scroll to position [170, 0]
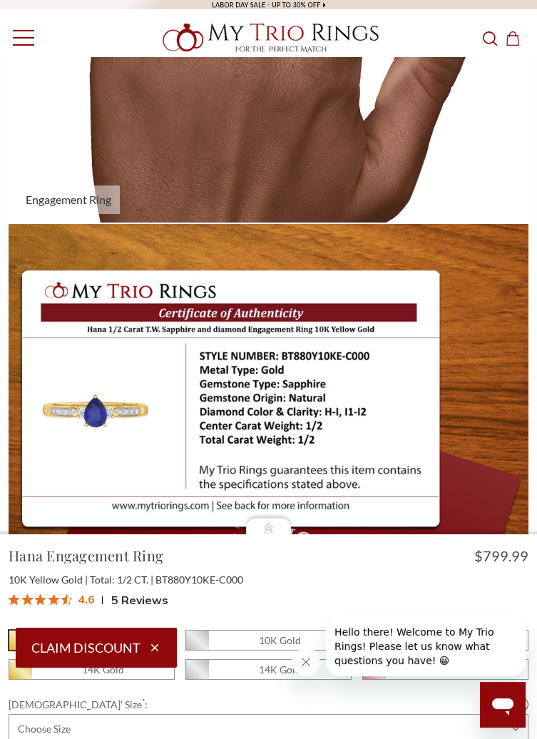
scroll to position [2106, 0]
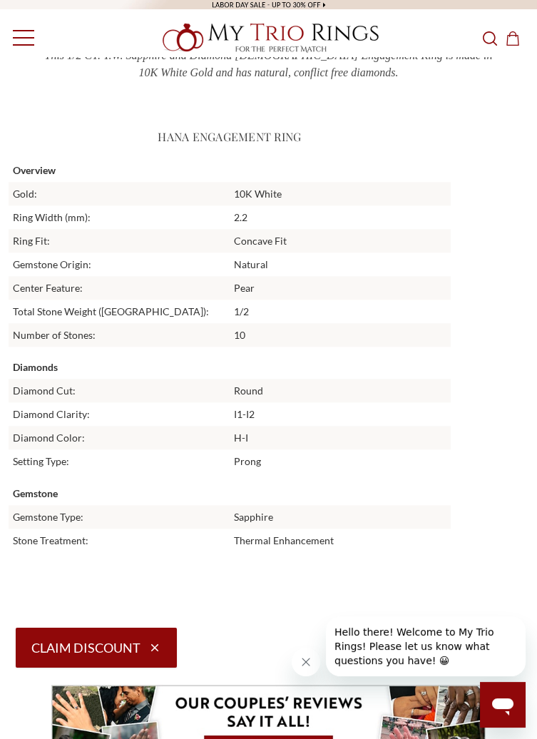
scroll to position [2476, 0]
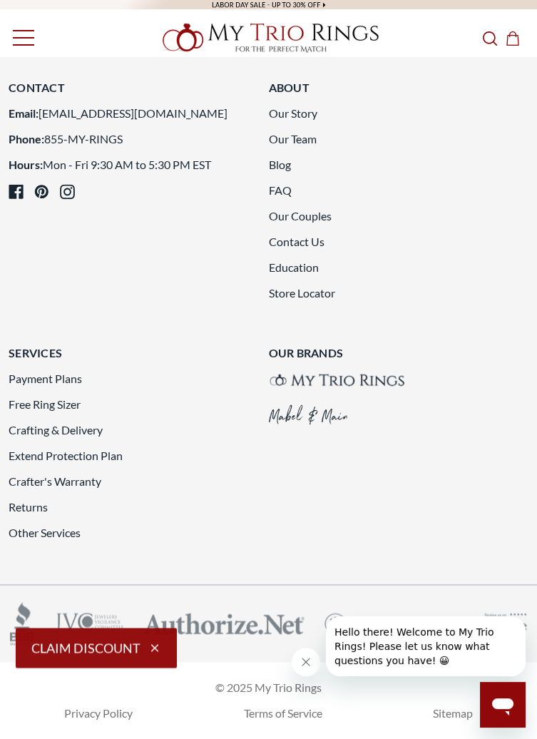
scroll to position [4190, 0]
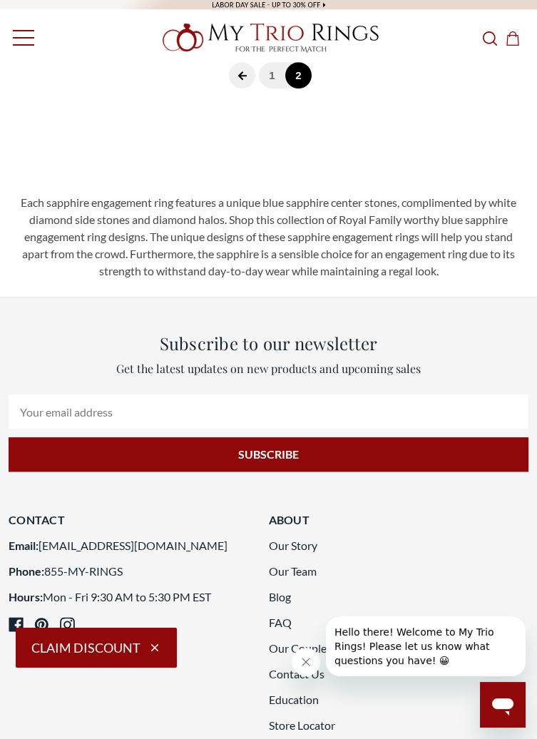
scroll to position [2213, 0]
